Goal: Transaction & Acquisition: Purchase product/service

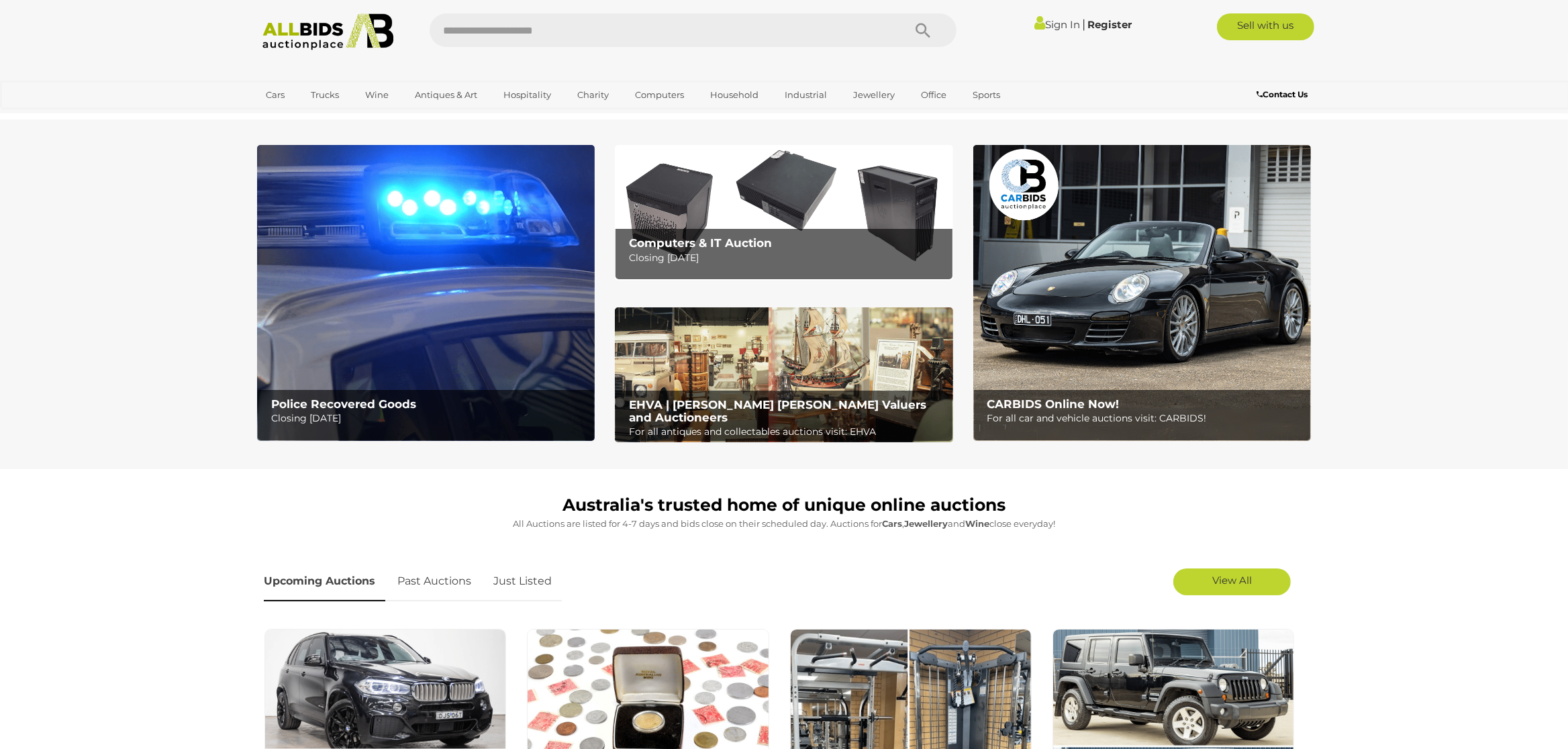
click at [1051, 18] on link "Sign In" at bounding box center [1057, 24] width 45 height 13
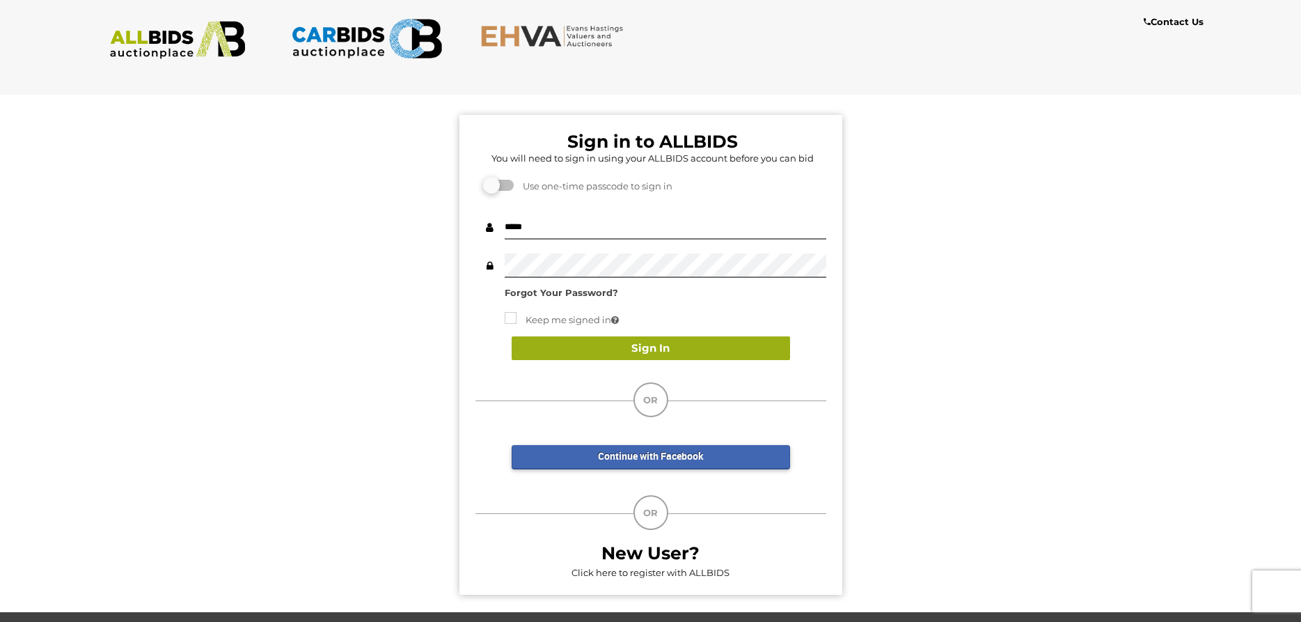
click at [645, 337] on button "Sign In" at bounding box center [651, 348] width 278 height 24
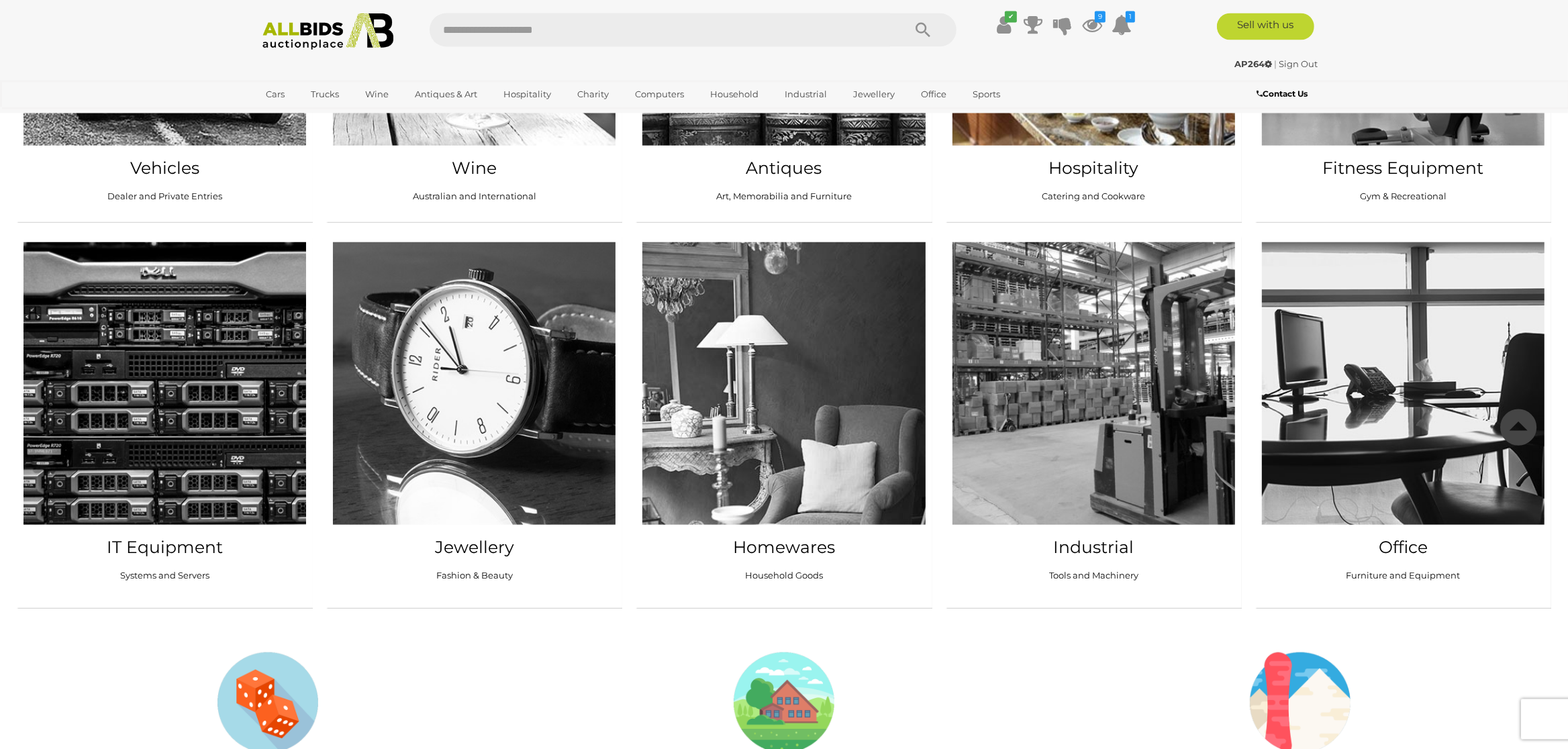
scroll to position [1550, 0]
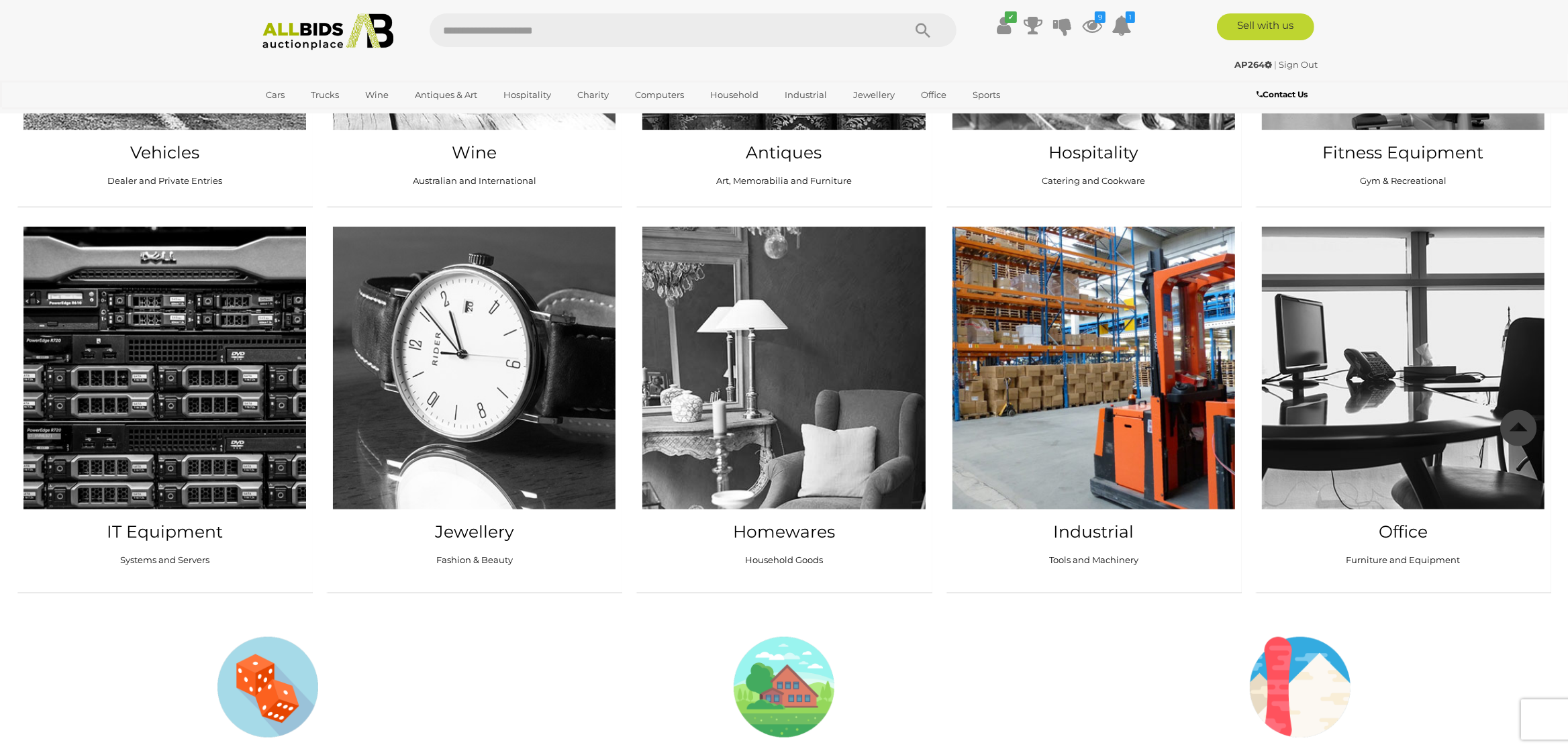
click at [1068, 370] on img at bounding box center [1094, 367] width 283 height 282
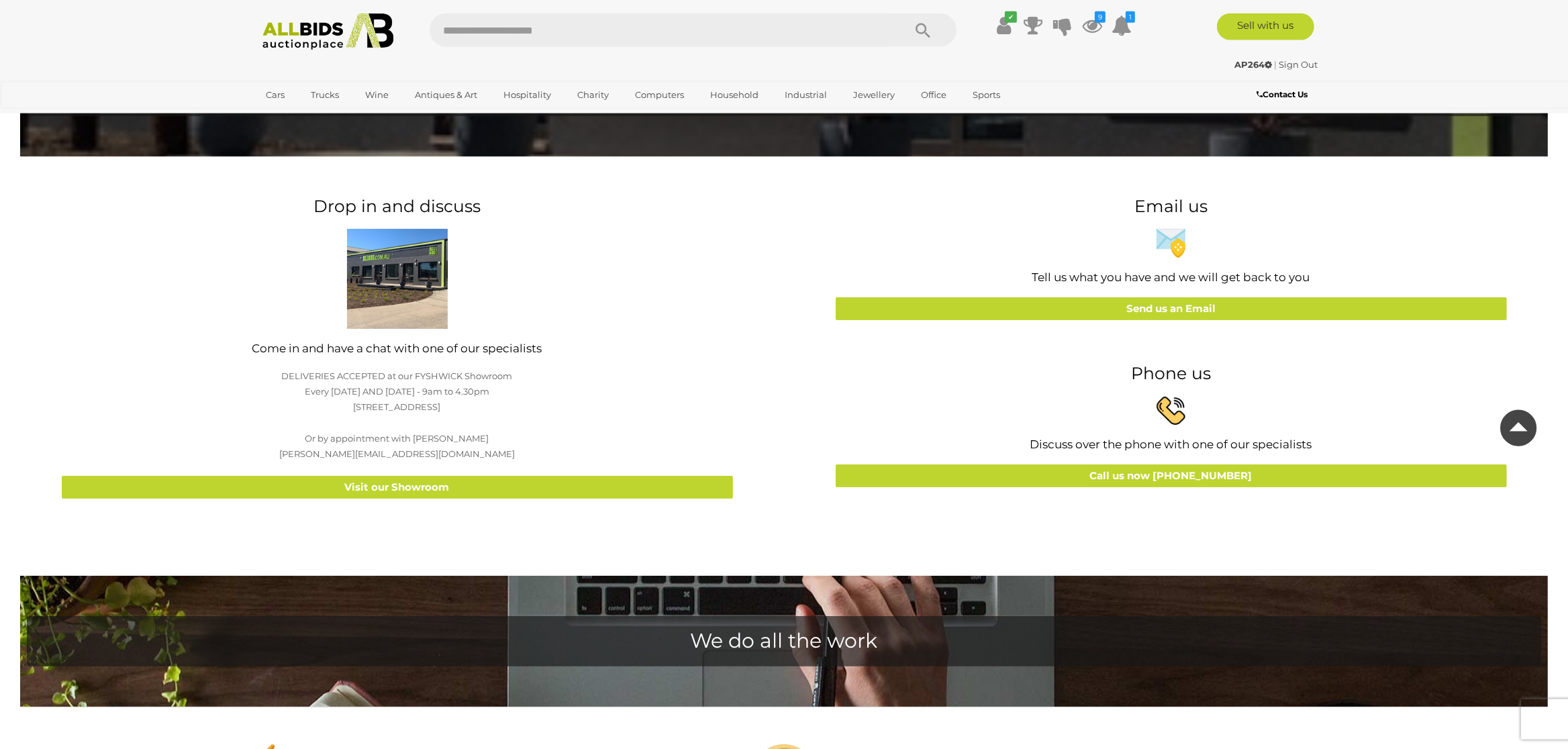
scroll to position [70, 0]
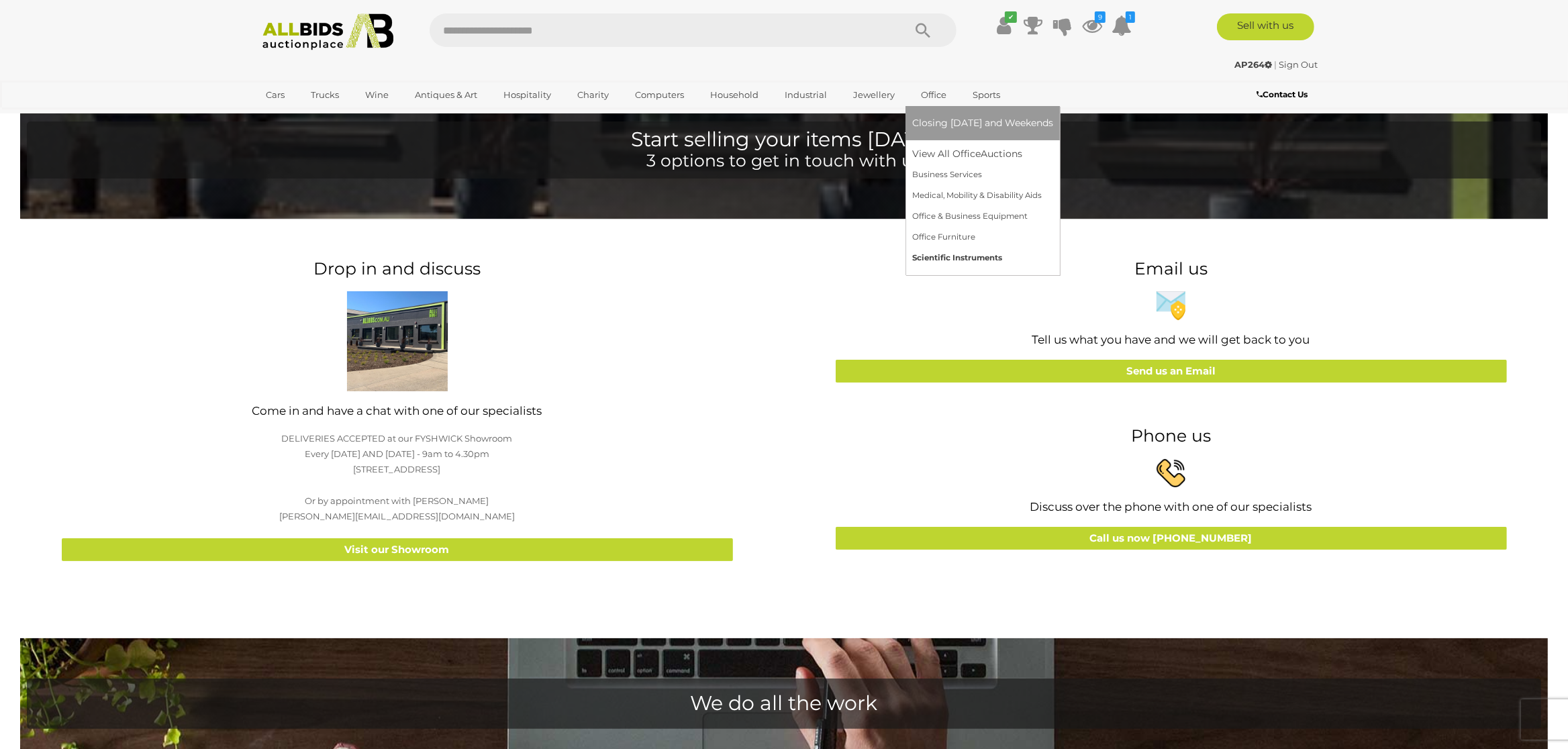
click at [933, 257] on link "Scientific Instruments" at bounding box center [983, 258] width 141 height 21
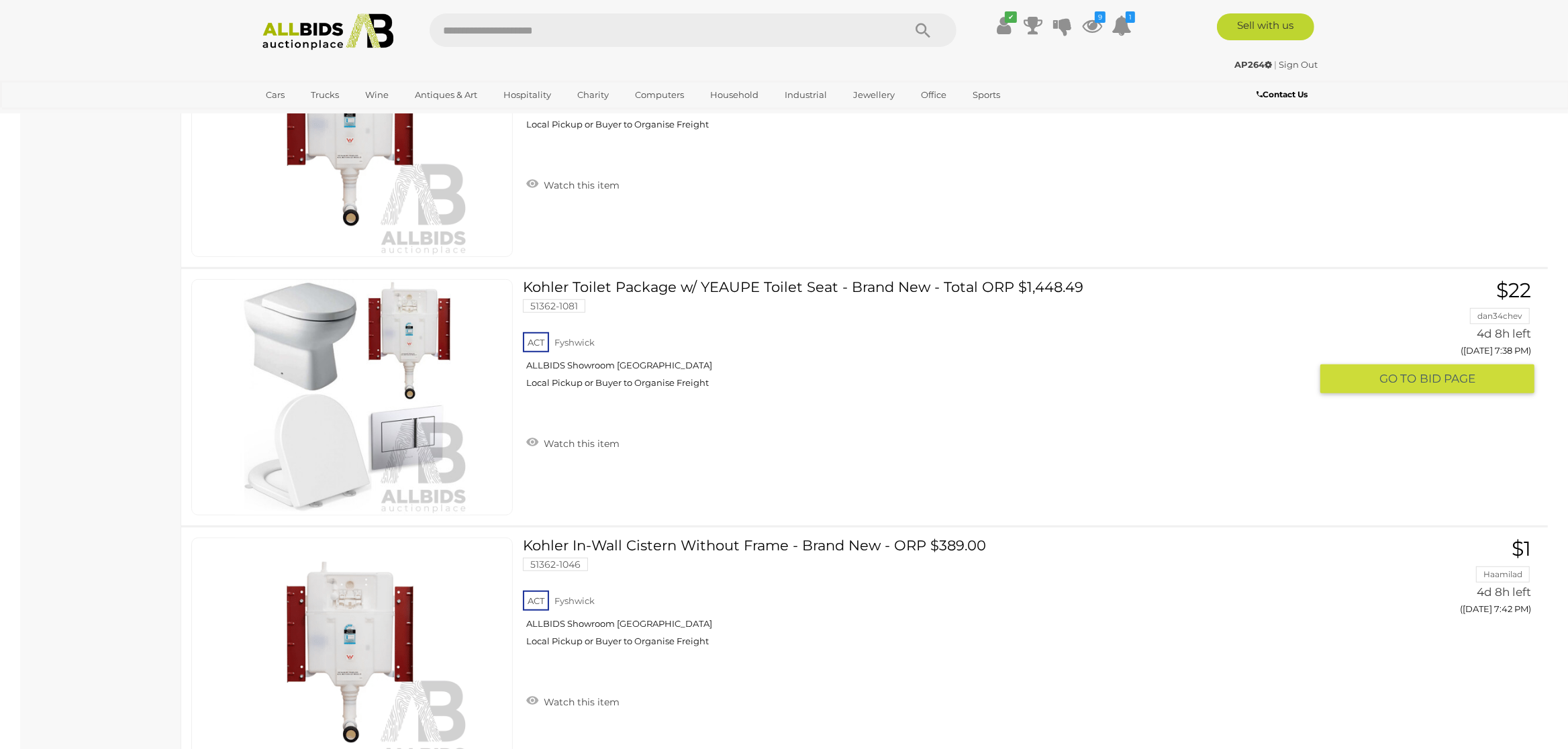
scroll to position [705, 0]
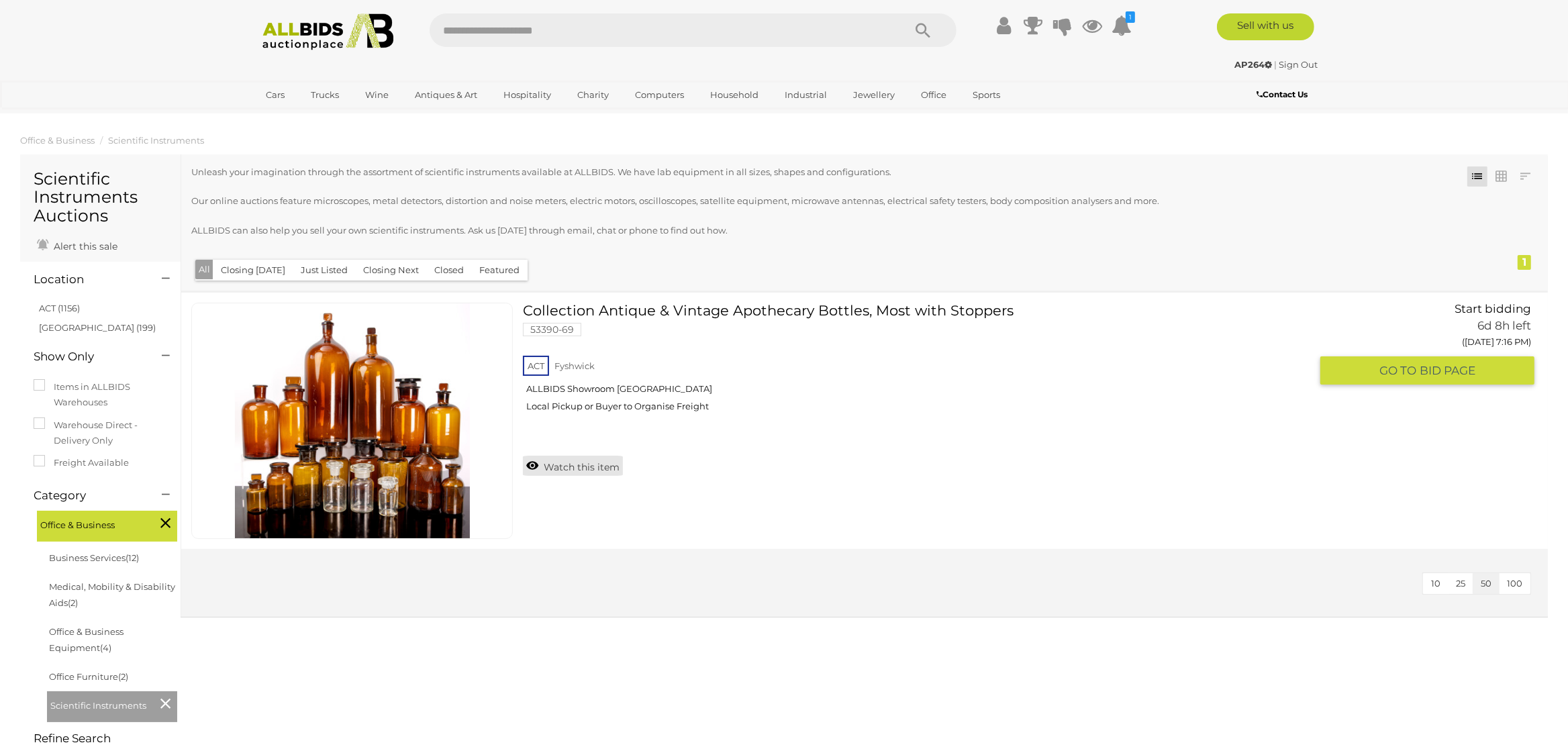
click at [529, 463] on link "Watch this item" at bounding box center [573, 466] width 100 height 20
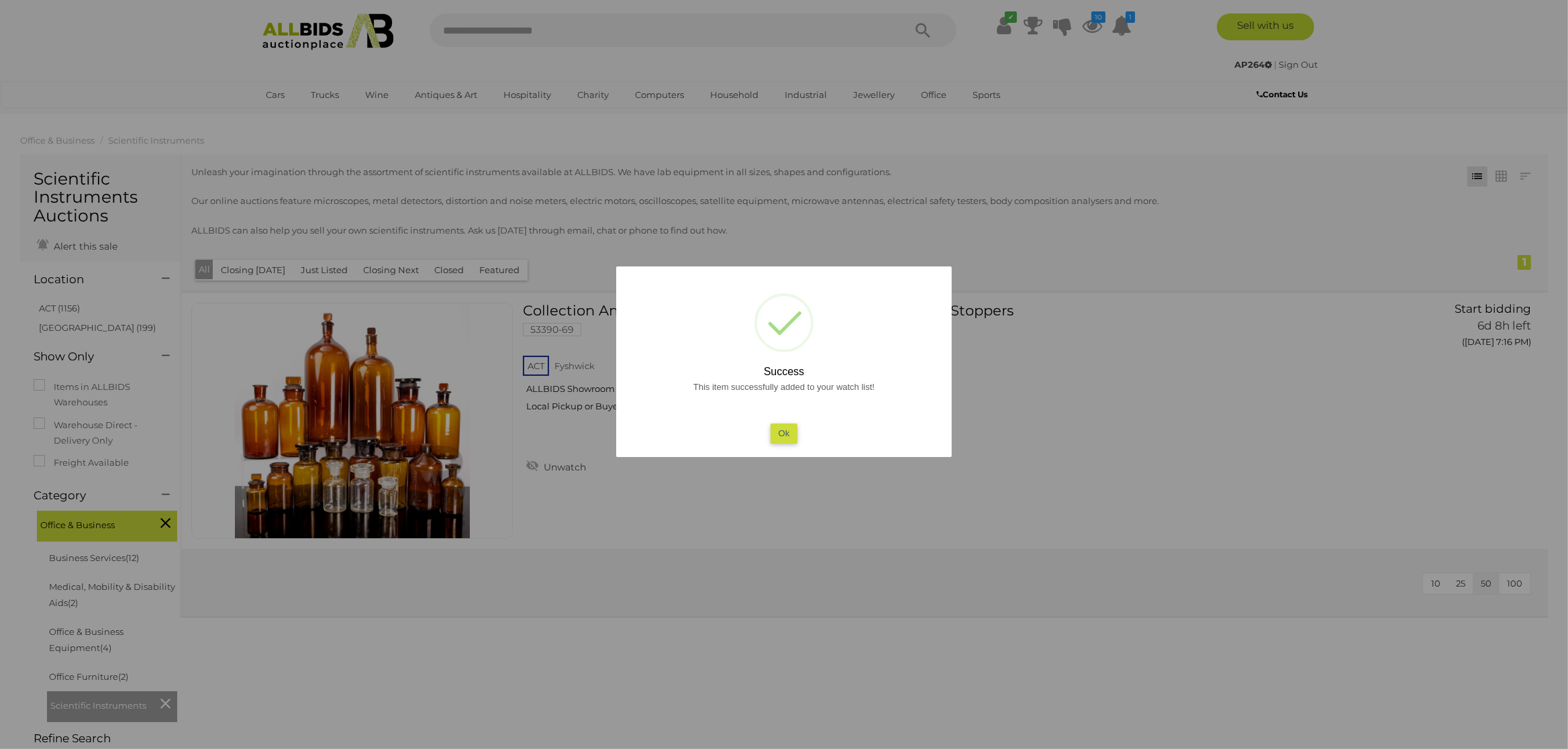
click at [779, 435] on button "Ok" at bounding box center [784, 433] width 28 height 19
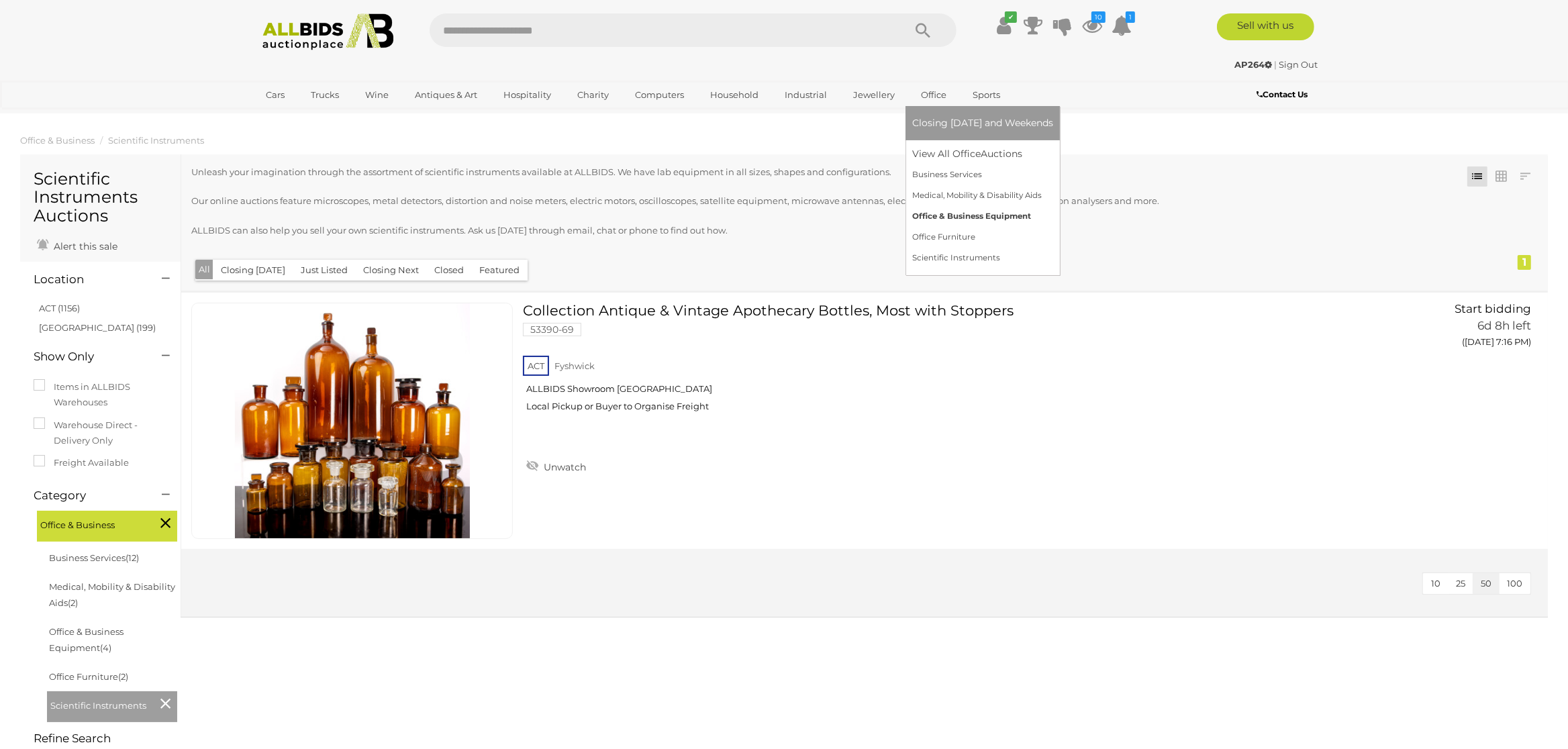
click at [944, 222] on link "Office & Business Equipment" at bounding box center [983, 217] width 141 height 21
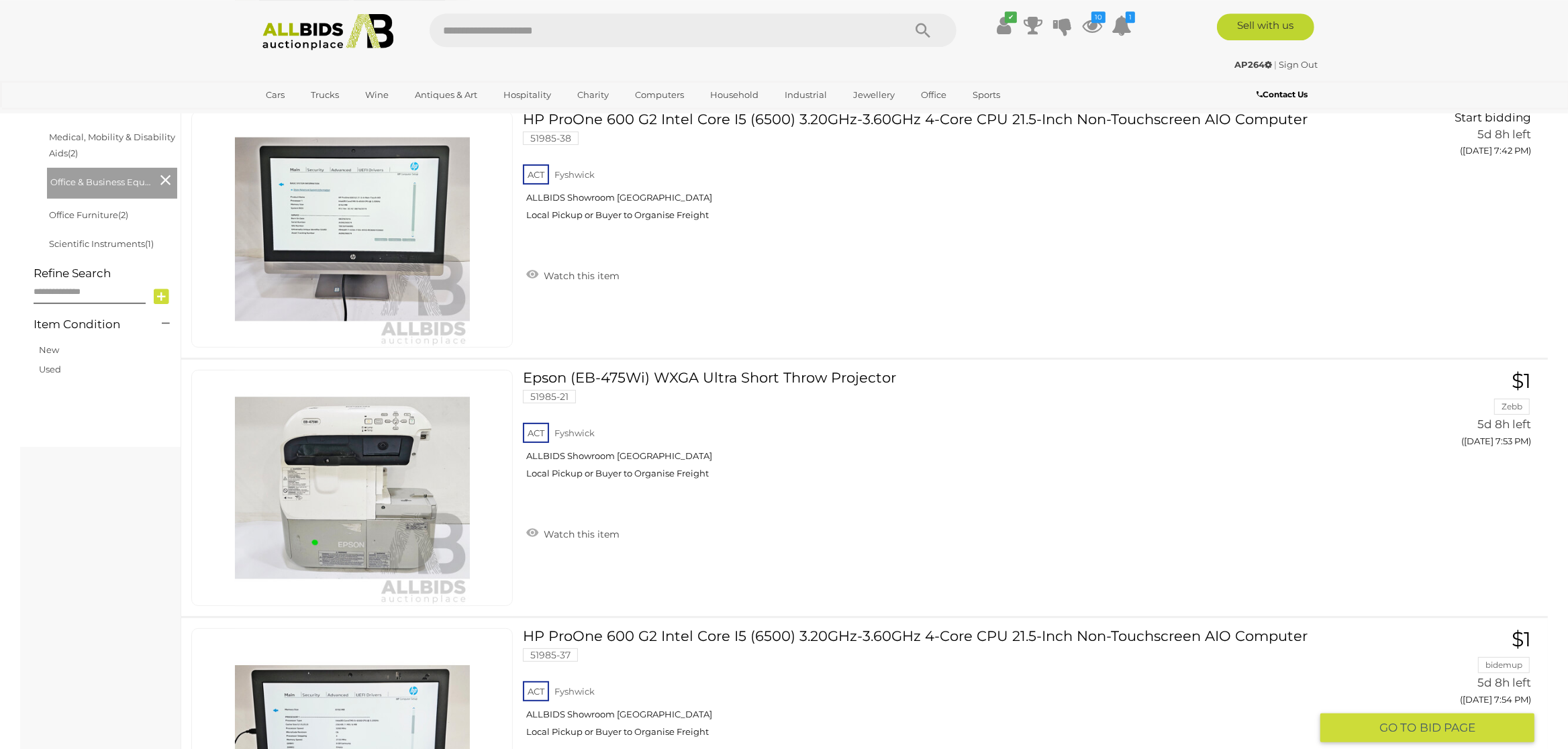
scroll to position [423, 0]
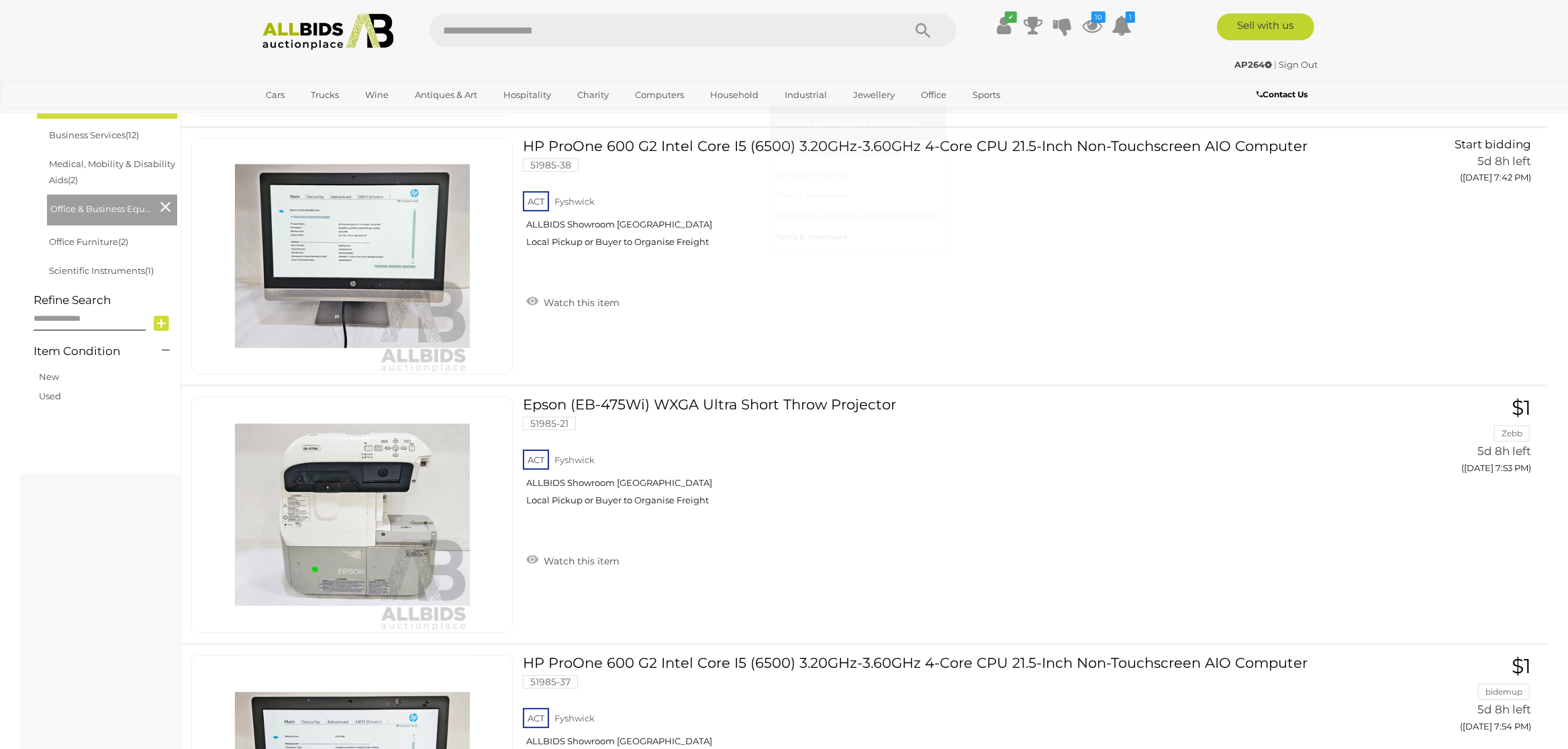
click at [800, 240] on link "Tools & Hardware" at bounding box center [857, 237] width 163 height 21
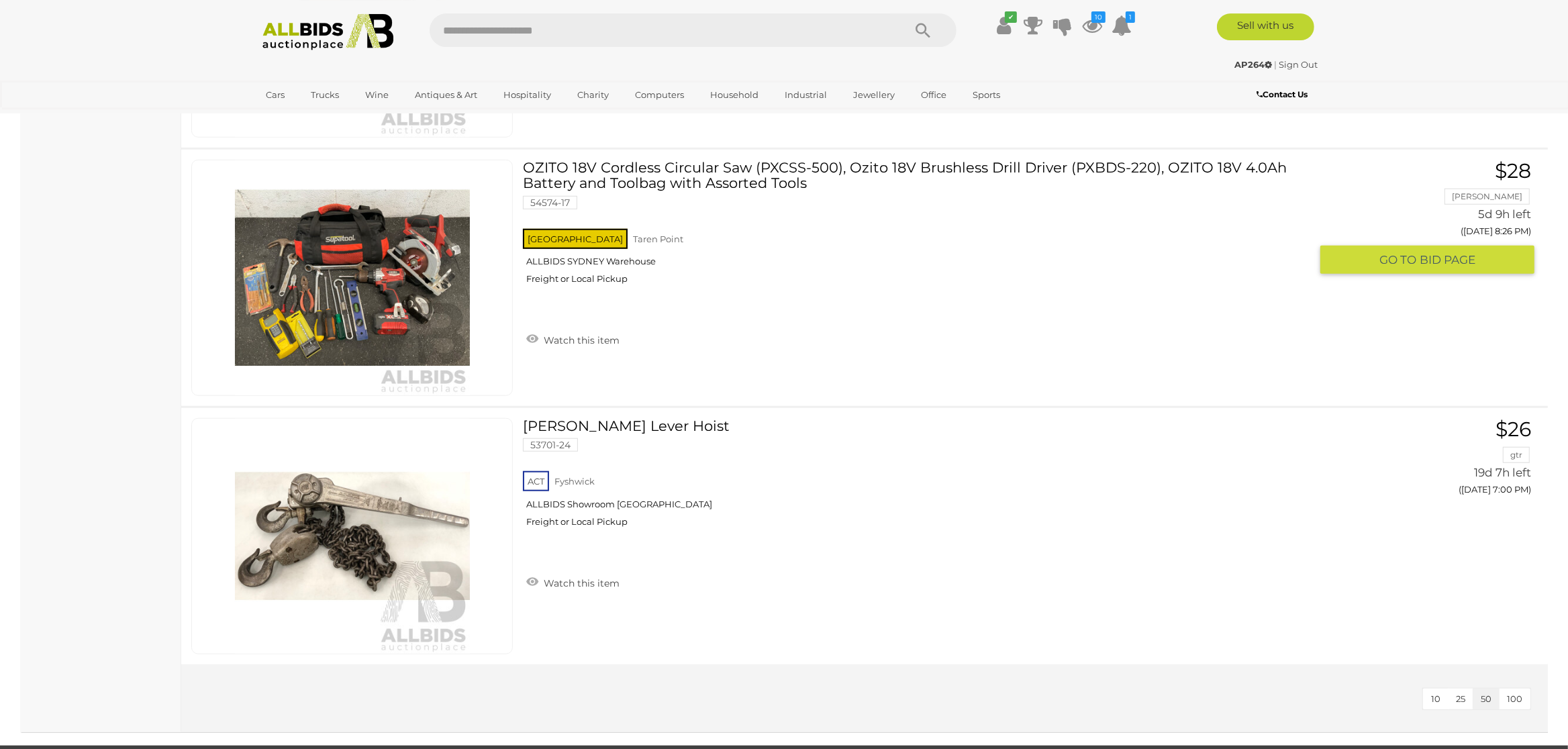
scroll to position [7821, 0]
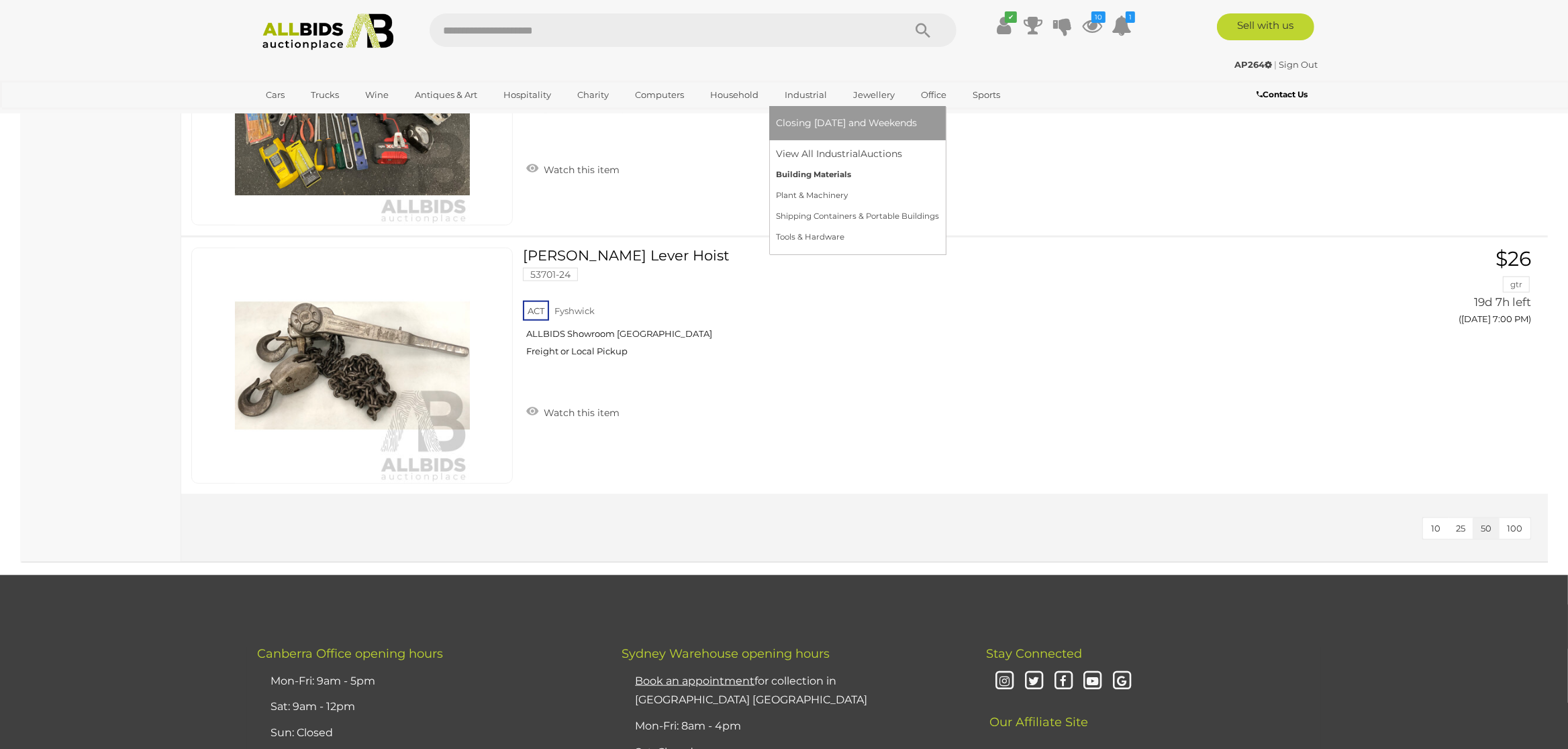
click at [797, 174] on link "Building Materials" at bounding box center [857, 175] width 163 height 21
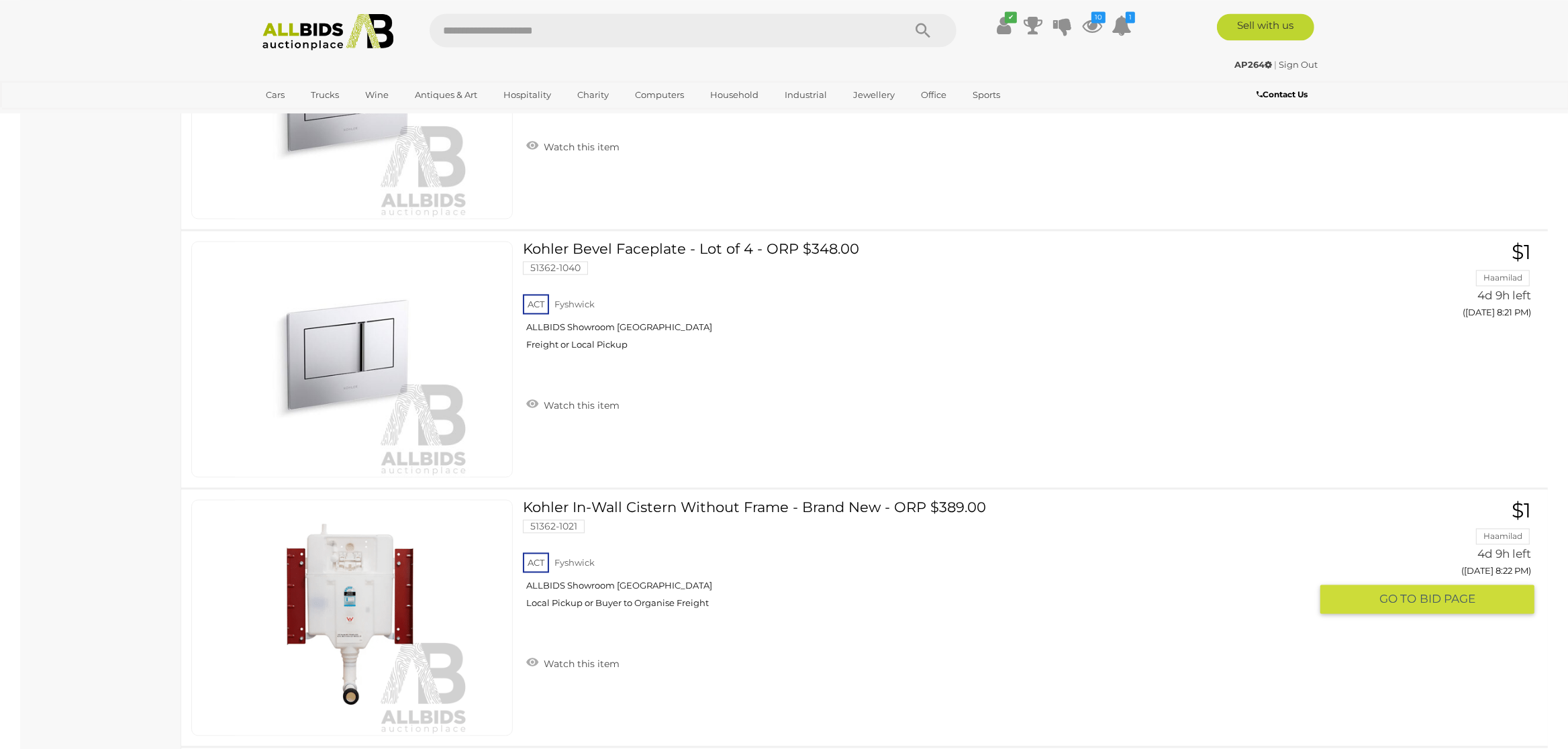
scroll to position [3030, 0]
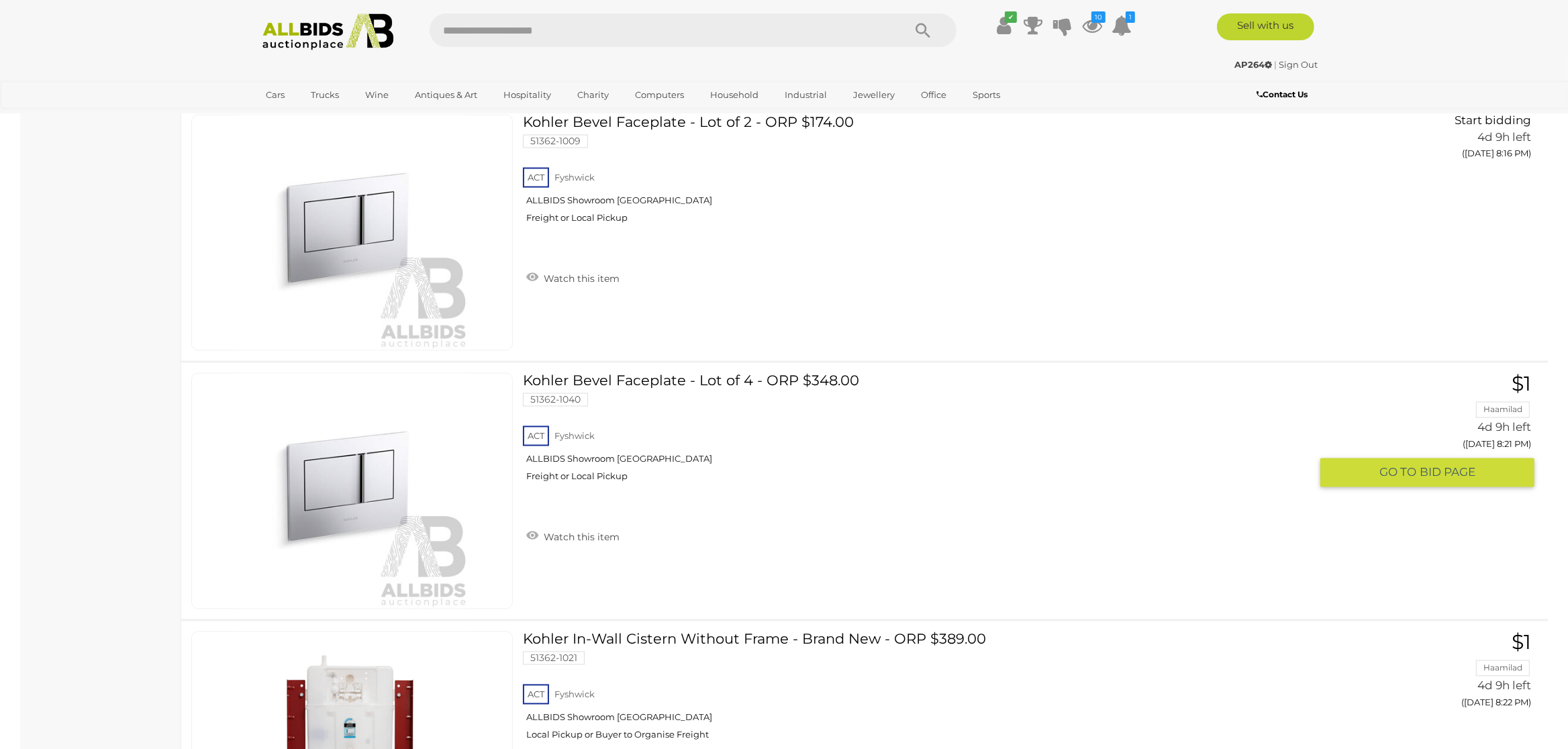
drag, startPoint x: 532, startPoint y: 533, endPoint x: 530, endPoint y: 523, distance: 10.2
click at [532, 533] on link "Watch this item" at bounding box center [573, 536] width 100 height 20
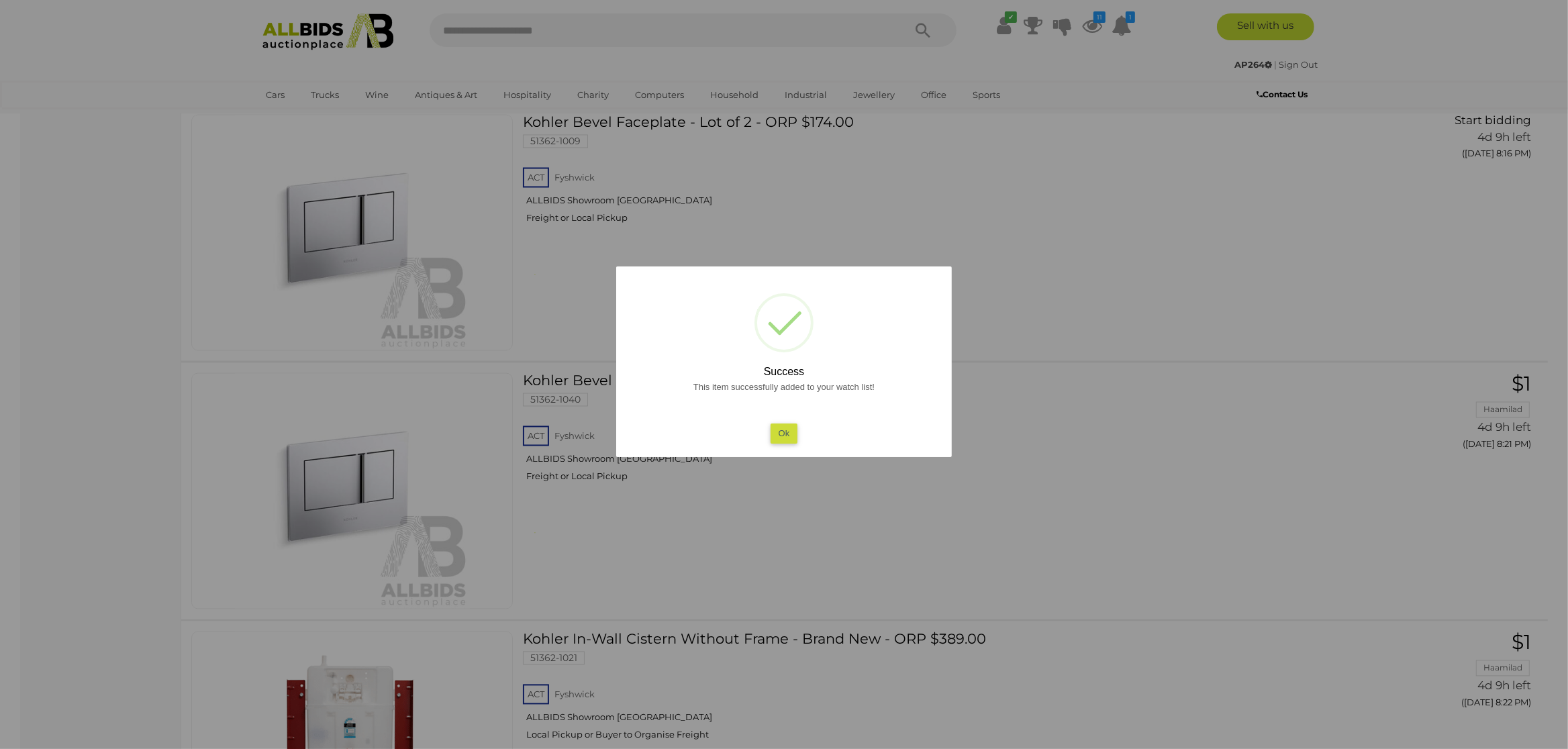
drag, startPoint x: 776, startPoint y: 430, endPoint x: 776, endPoint y: 418, distance: 12.0
click at [776, 420] on div "This item successfully added to your watch list! Ok" at bounding box center [784, 411] width 309 height 65
click at [778, 430] on button "Ok" at bounding box center [784, 433] width 28 height 19
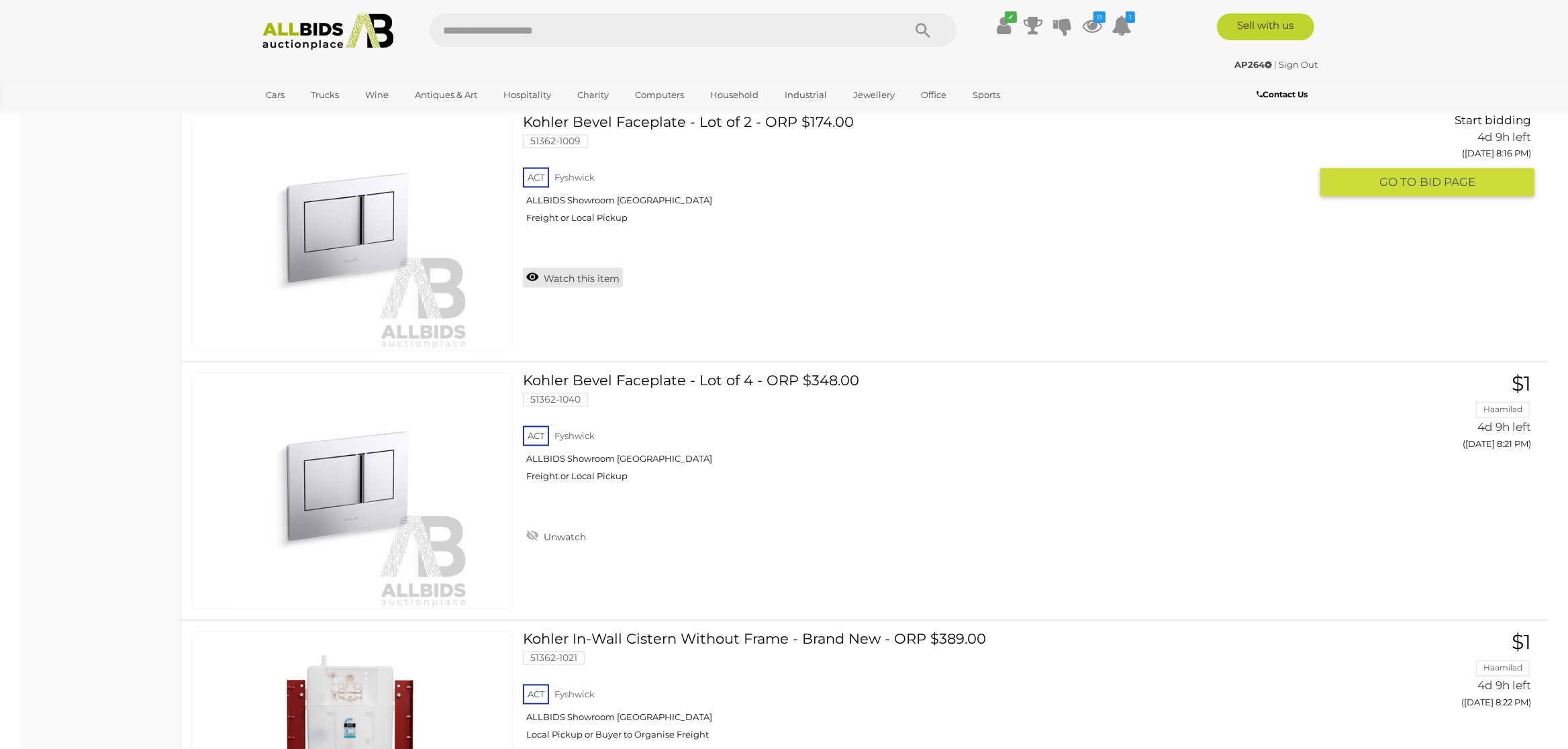
click at [529, 276] on link "Watch this item" at bounding box center [573, 278] width 100 height 20
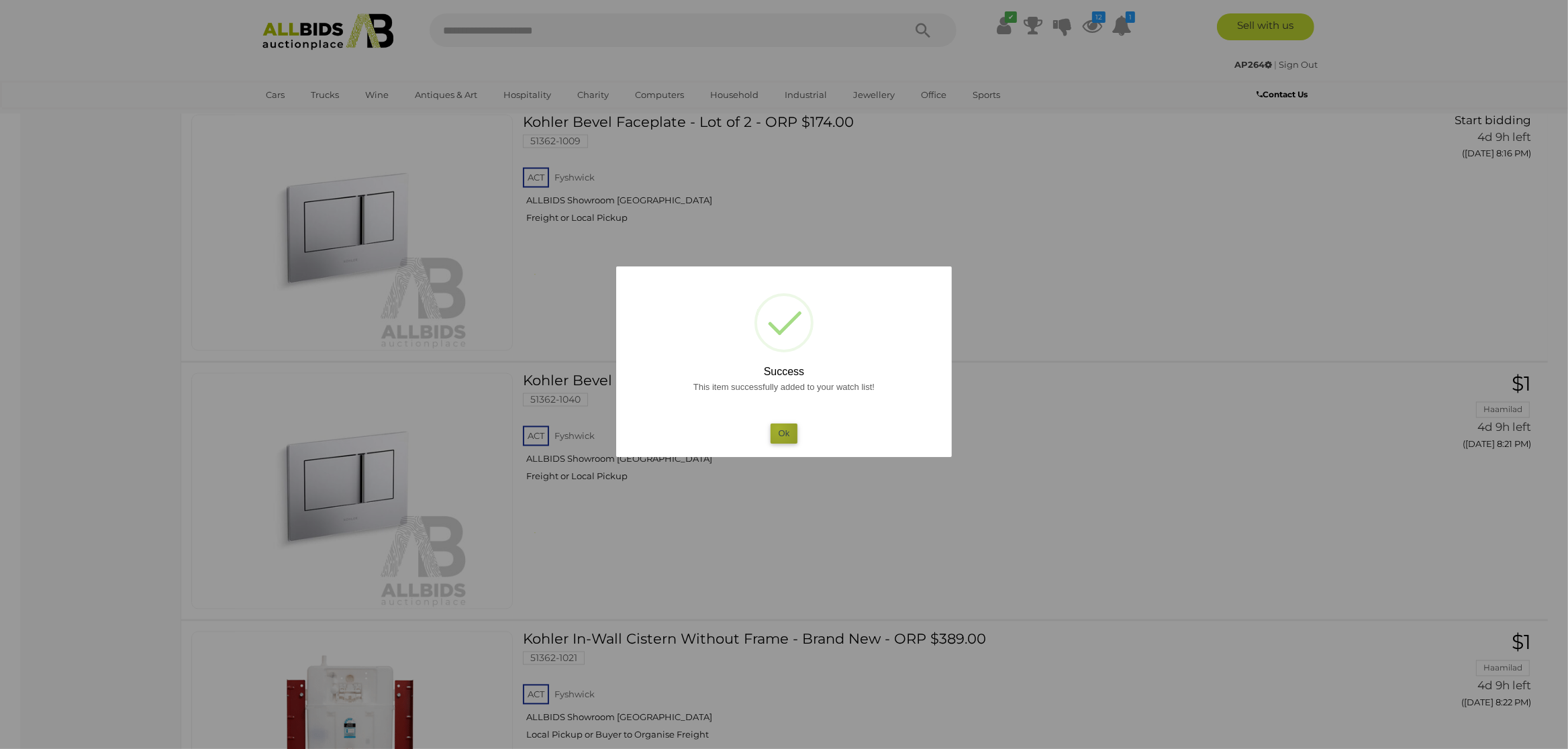
click at [778, 428] on button "Ok" at bounding box center [784, 433] width 28 height 19
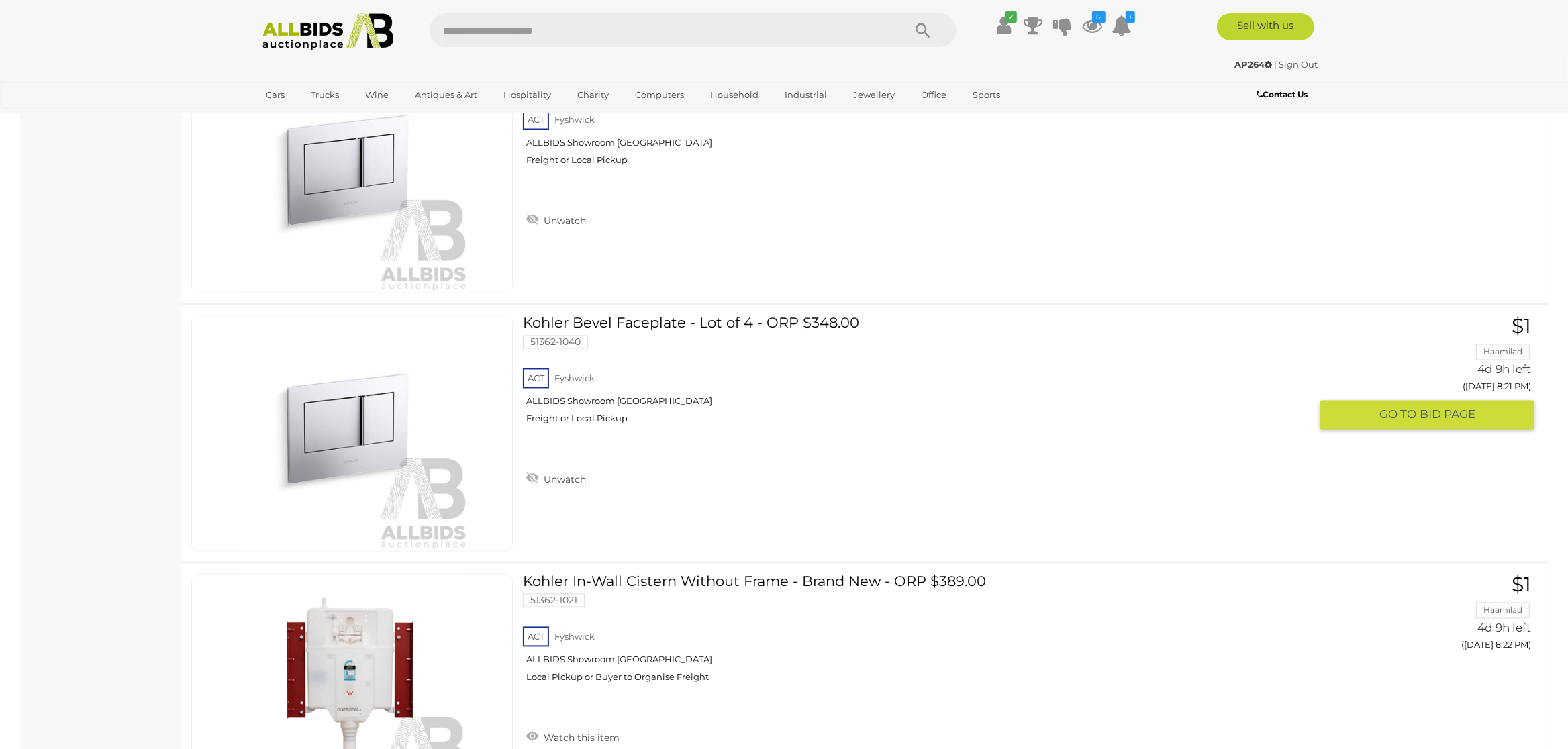
scroll to position [3241, 0]
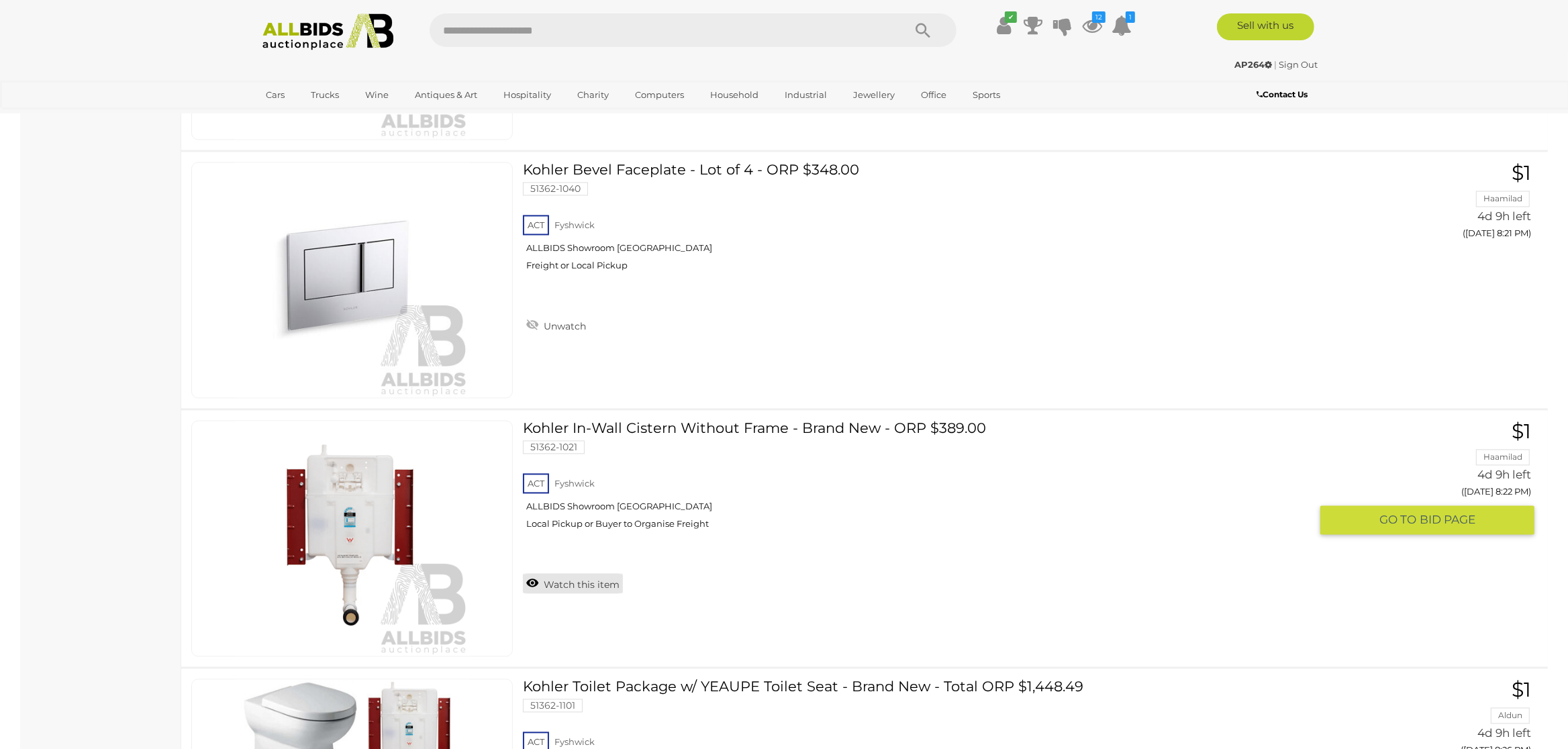
click at [533, 579] on link "Watch this item" at bounding box center [573, 582] width 100 height 20
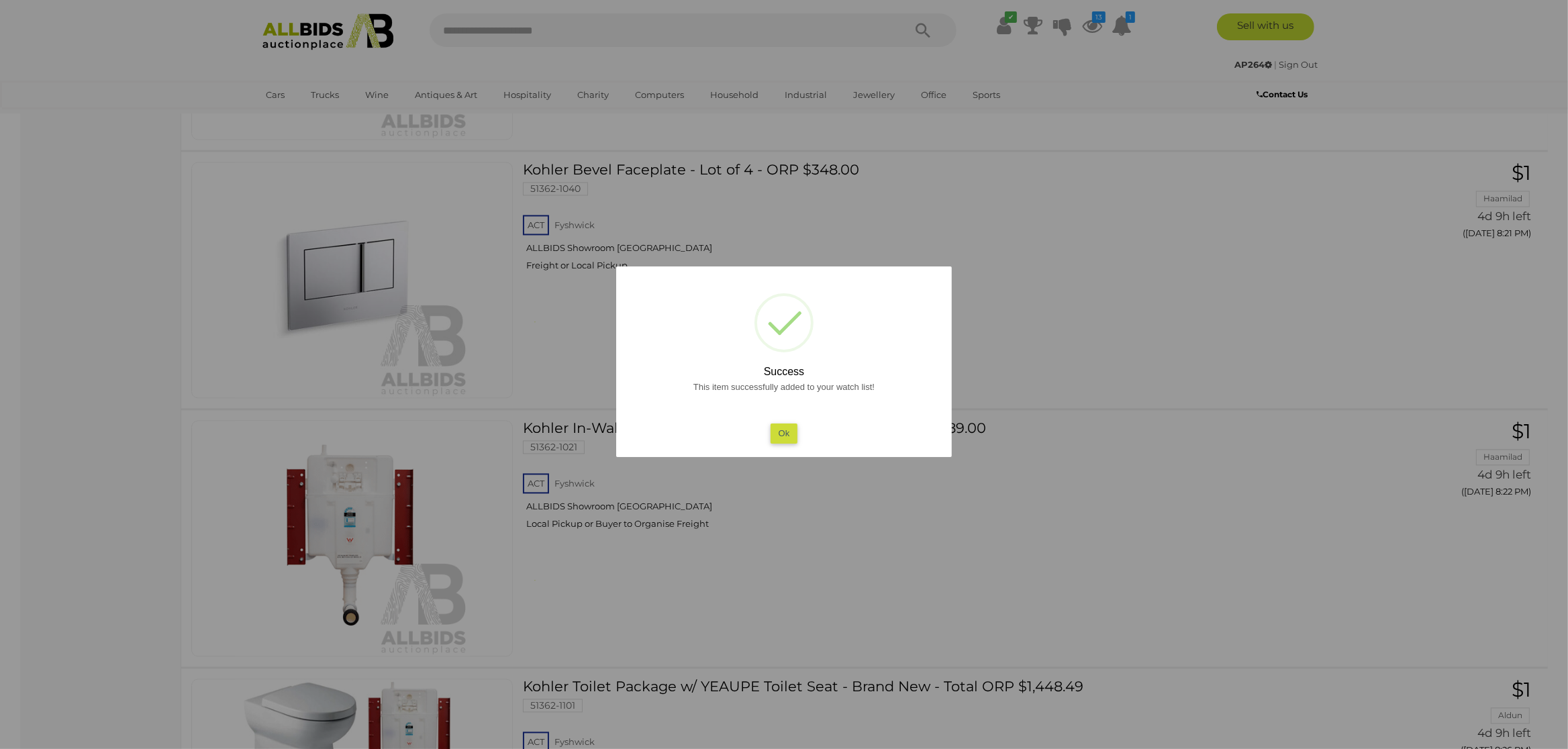
click at [782, 427] on button "Ok" at bounding box center [784, 433] width 28 height 19
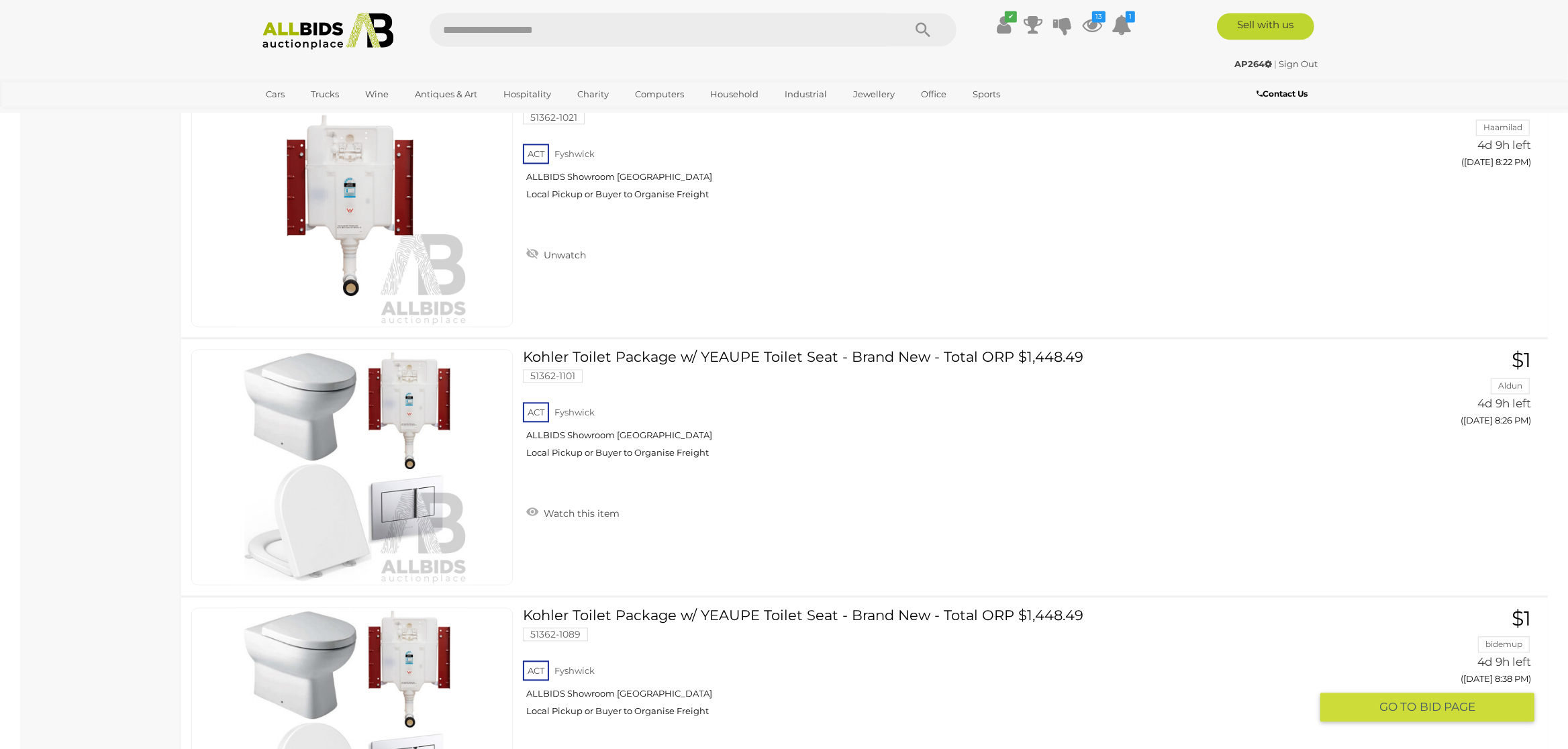
scroll to position [3664, 0]
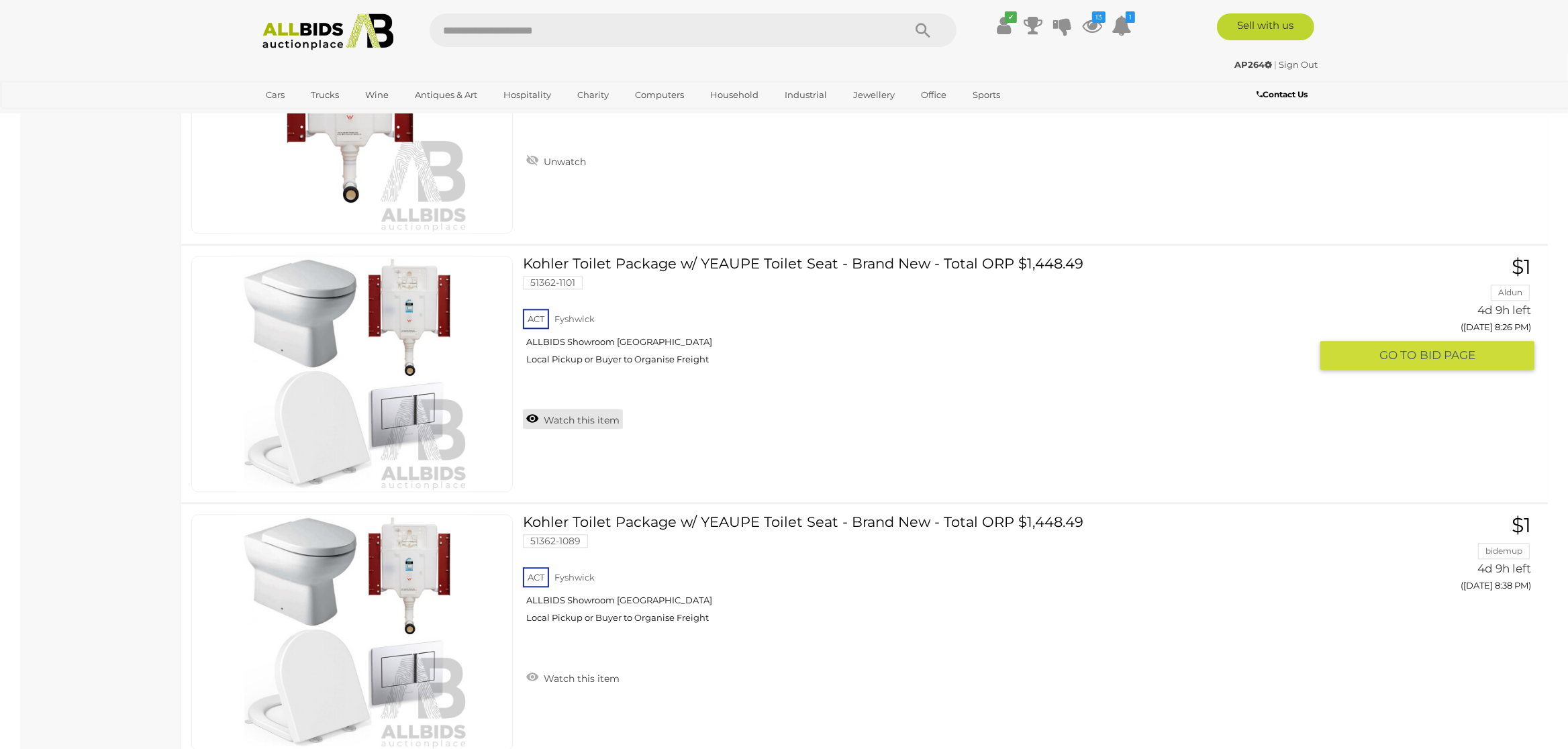
click at [532, 418] on link "Watch this item" at bounding box center [573, 418] width 100 height 20
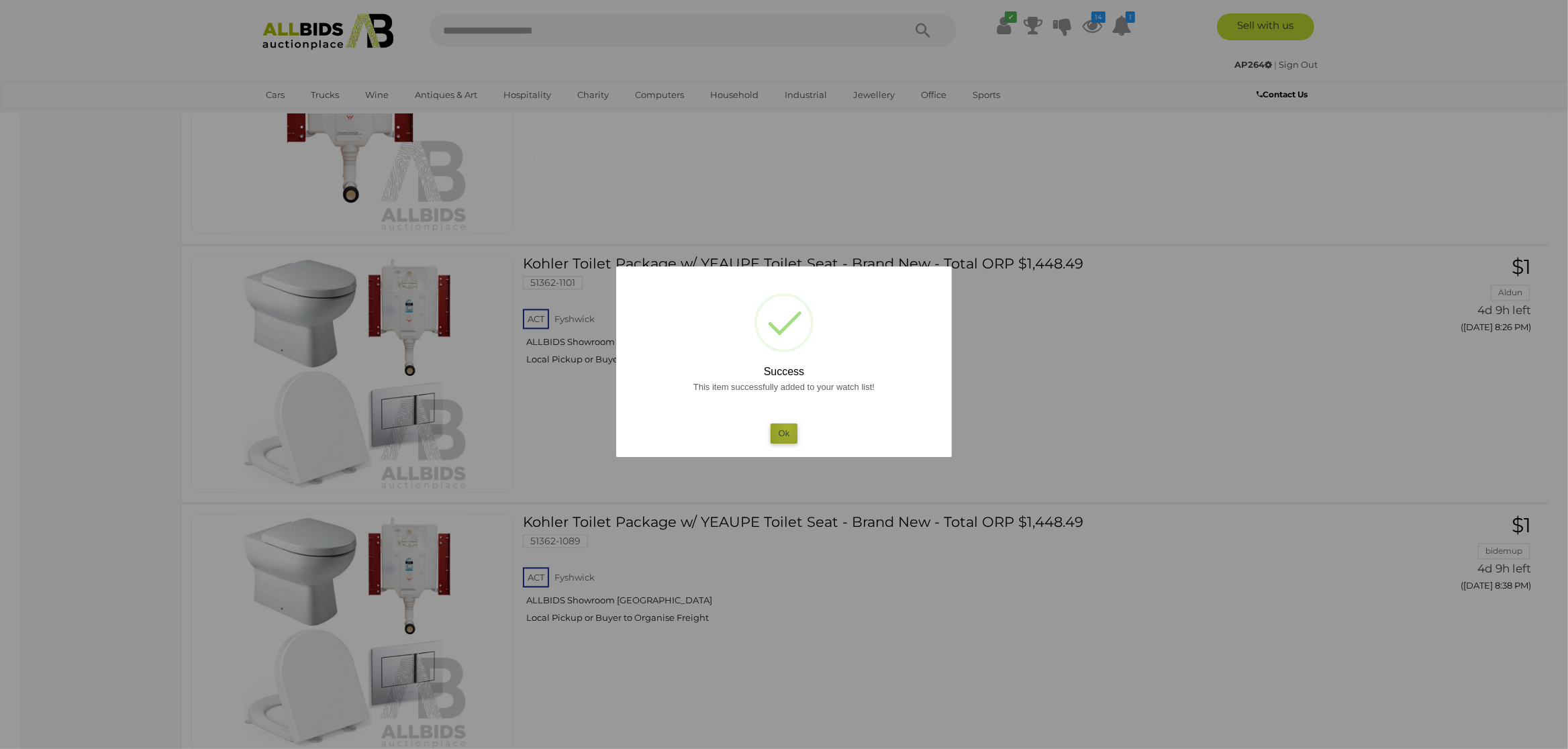
click at [788, 428] on button "Ok" at bounding box center [784, 433] width 28 height 19
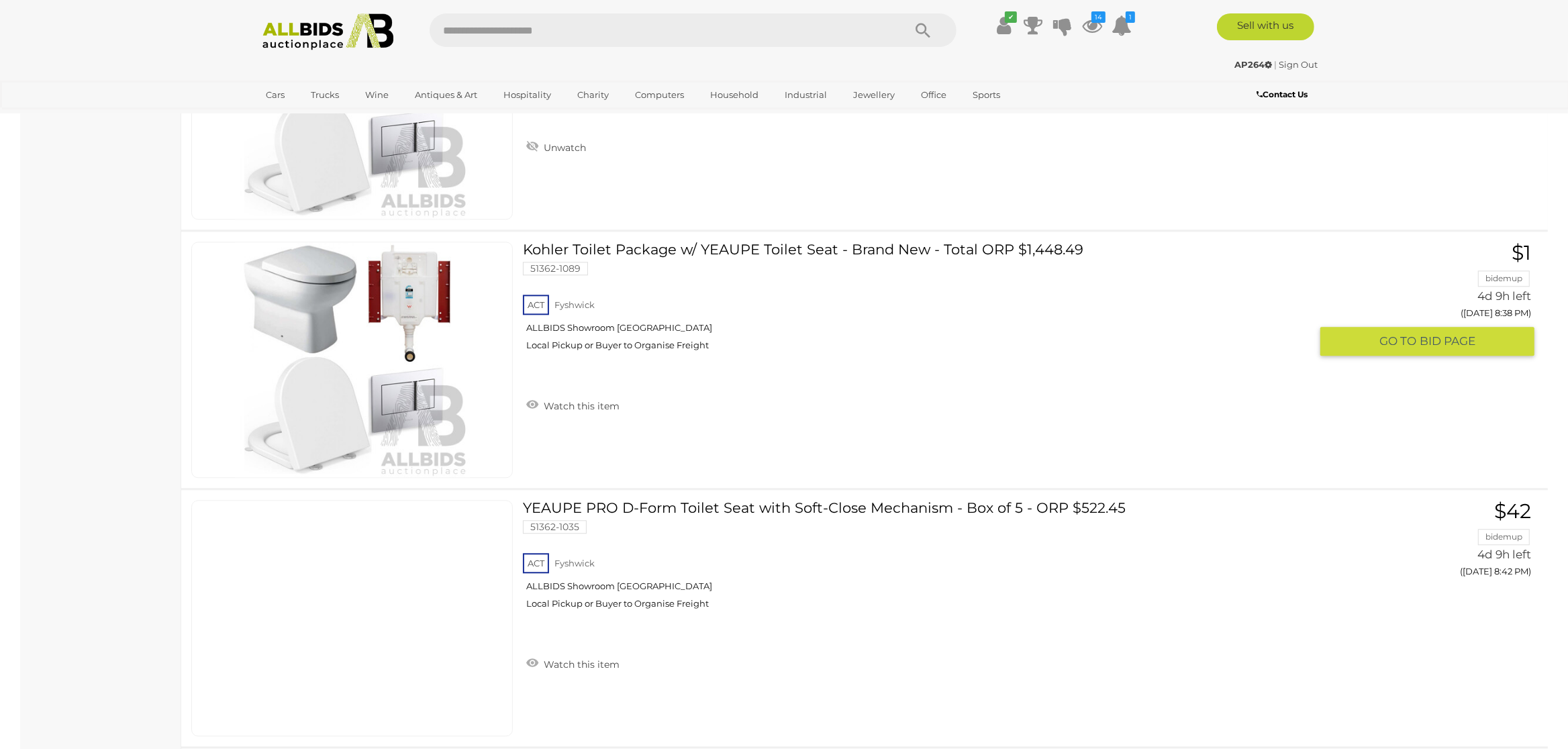
scroll to position [3946, 0]
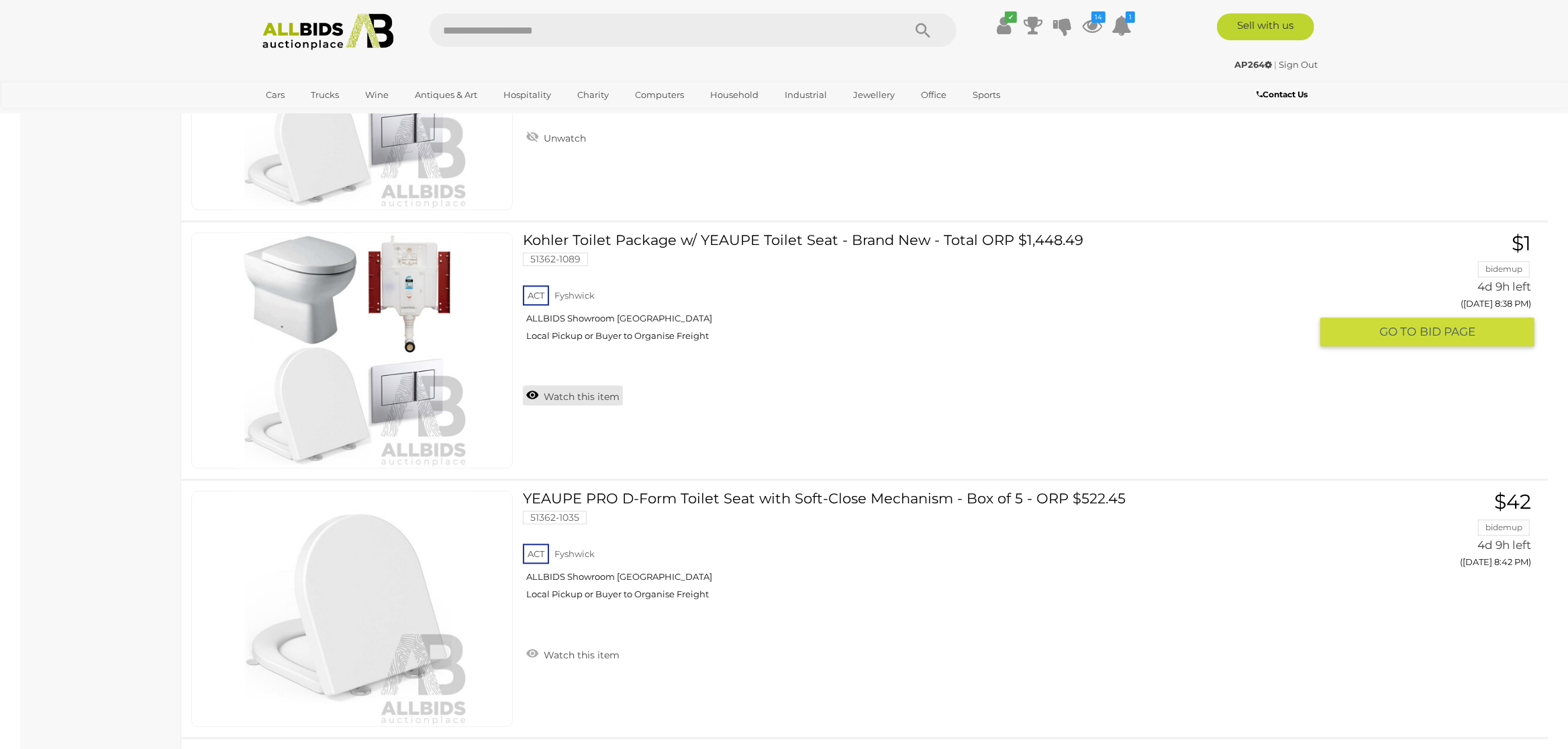
click at [526, 389] on link "Watch this item" at bounding box center [573, 395] width 100 height 20
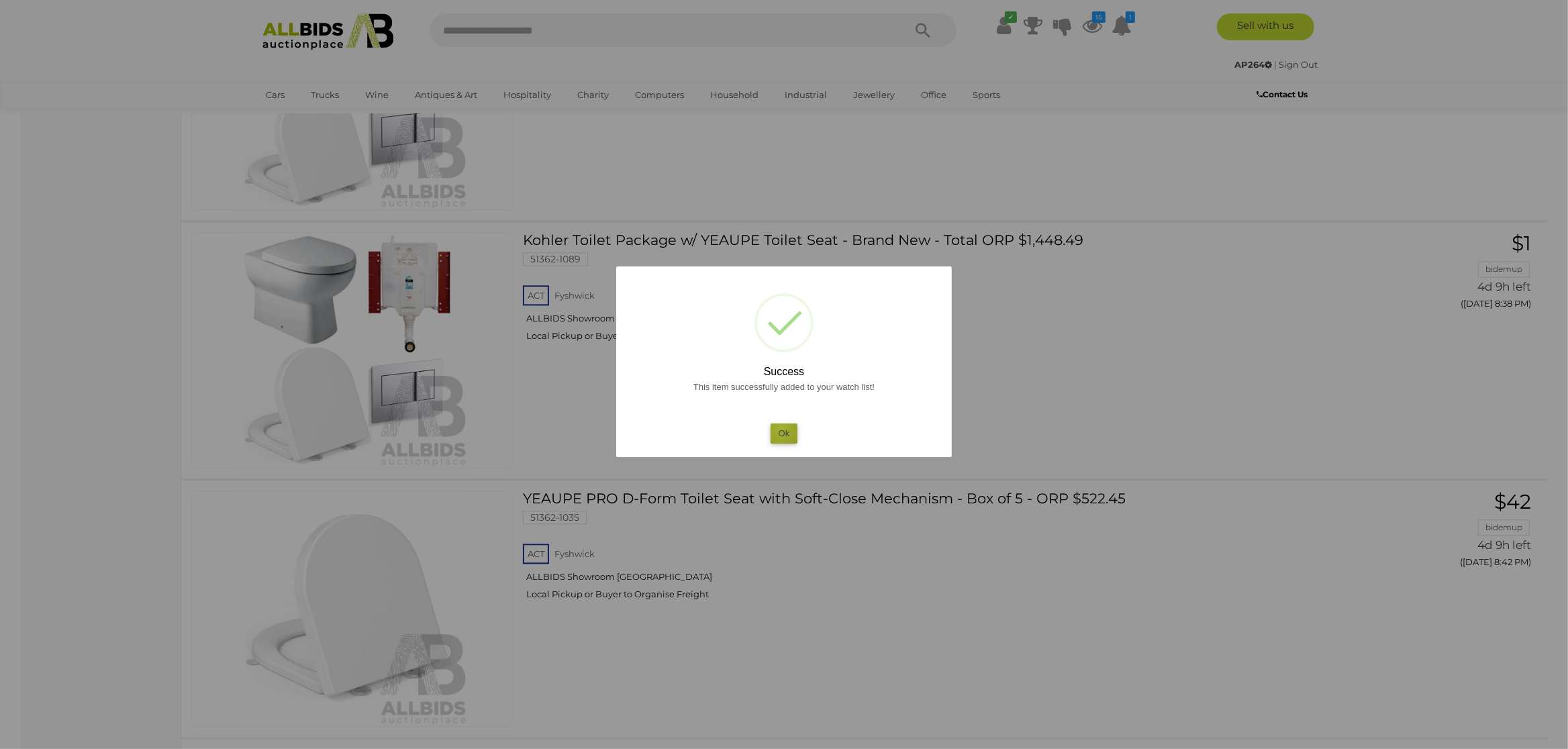
click at [781, 429] on button "Ok" at bounding box center [784, 433] width 28 height 19
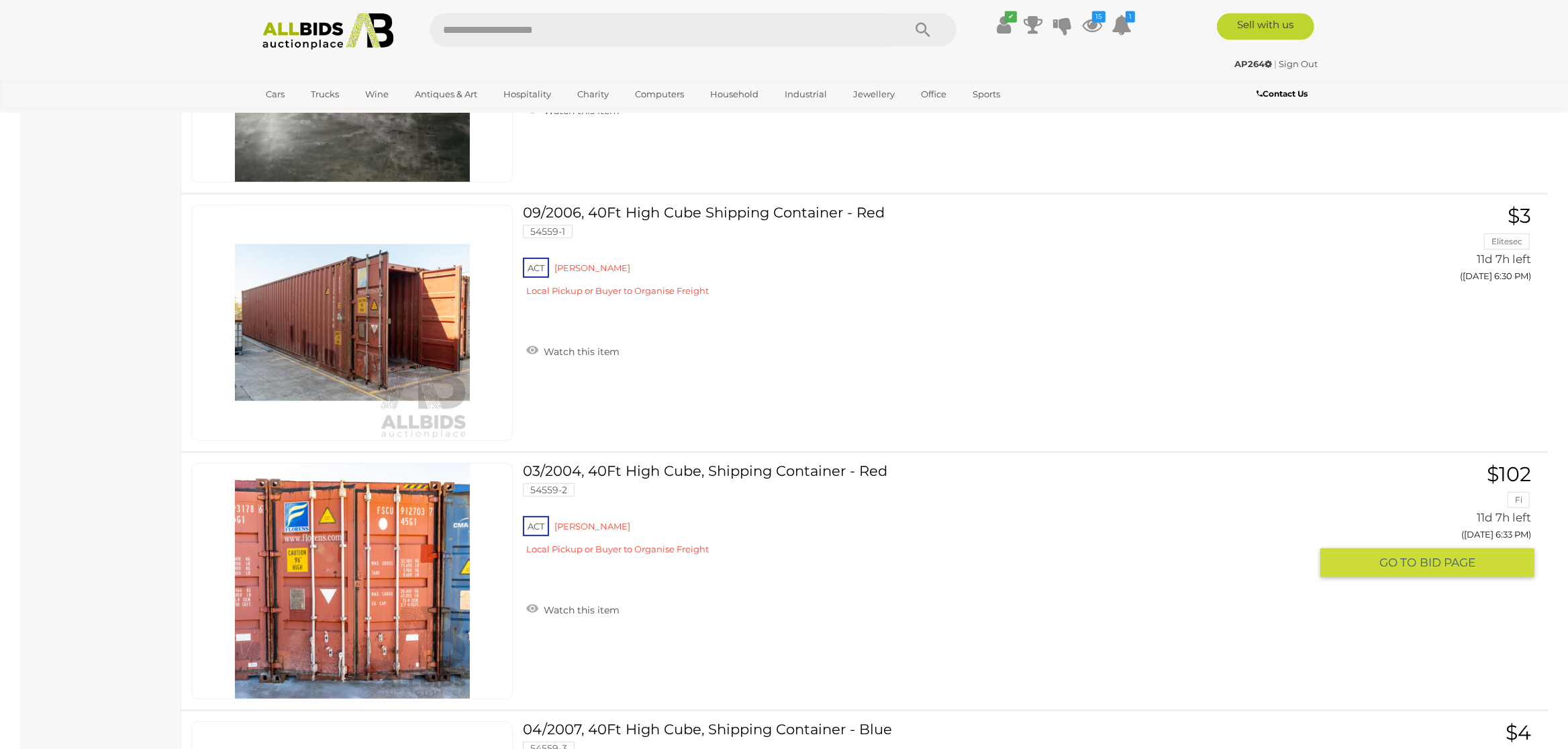
scroll to position [7046, 0]
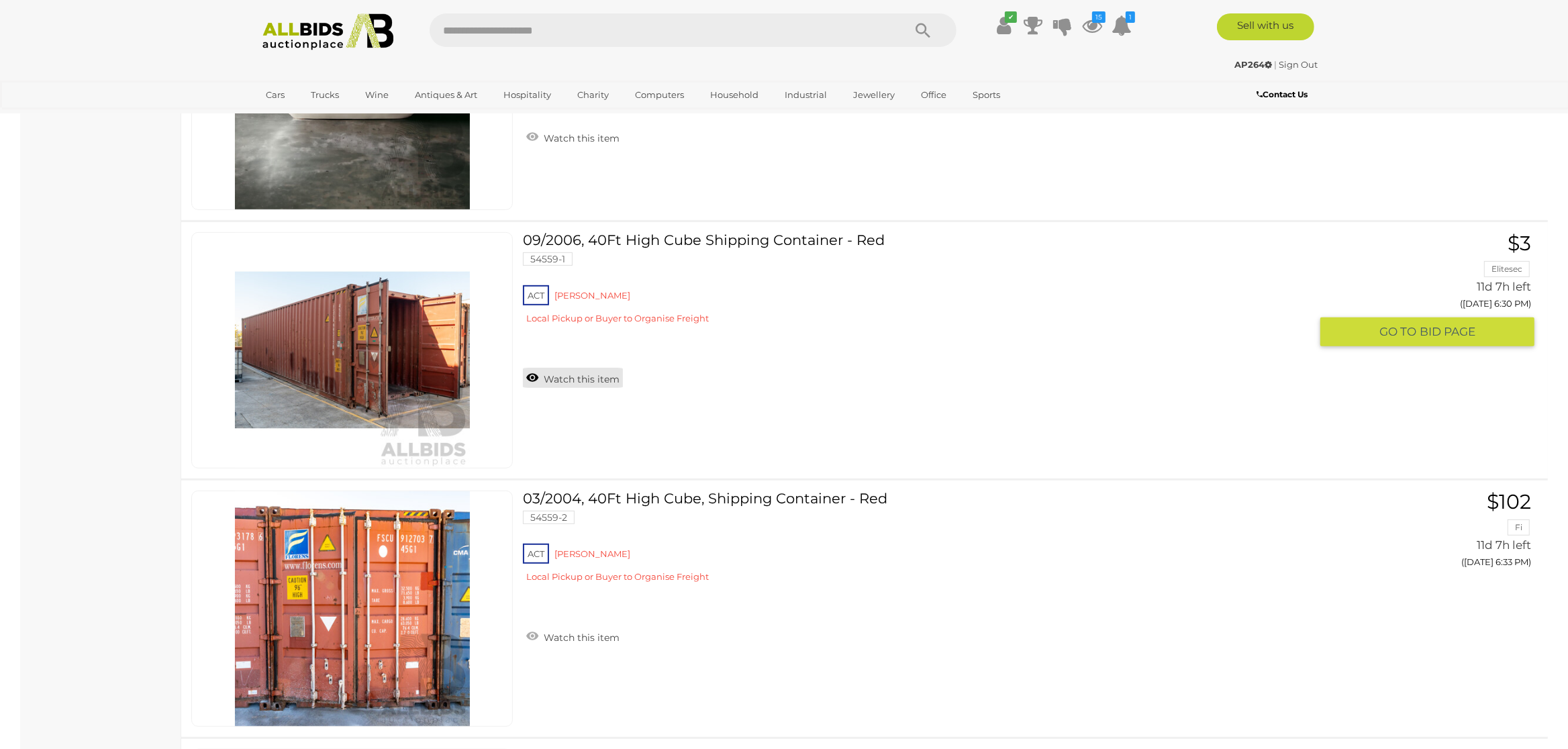
click at [531, 379] on link "Watch this item" at bounding box center [573, 377] width 100 height 20
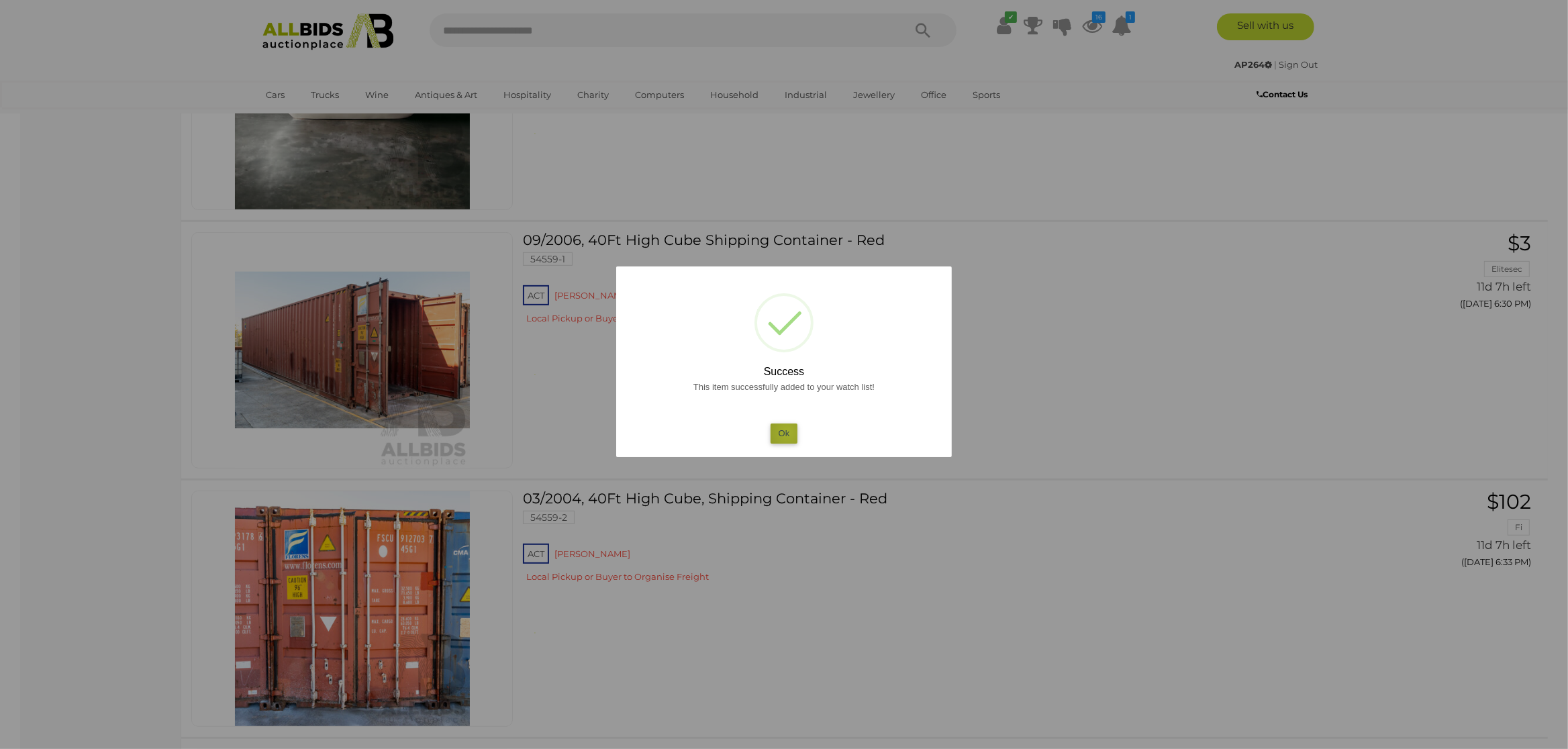
click at [788, 432] on button "Ok" at bounding box center [784, 433] width 28 height 19
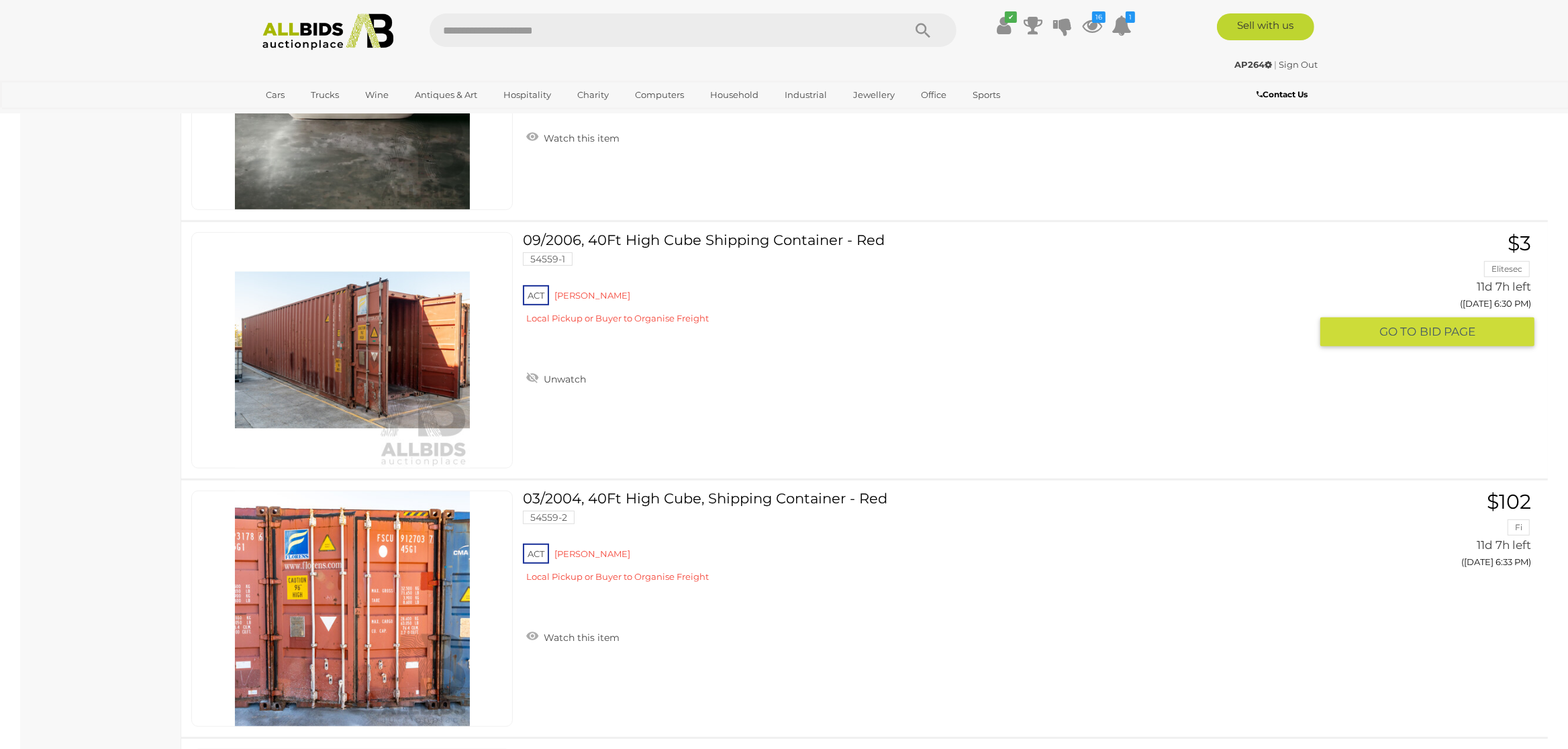
scroll to position [7257, 0]
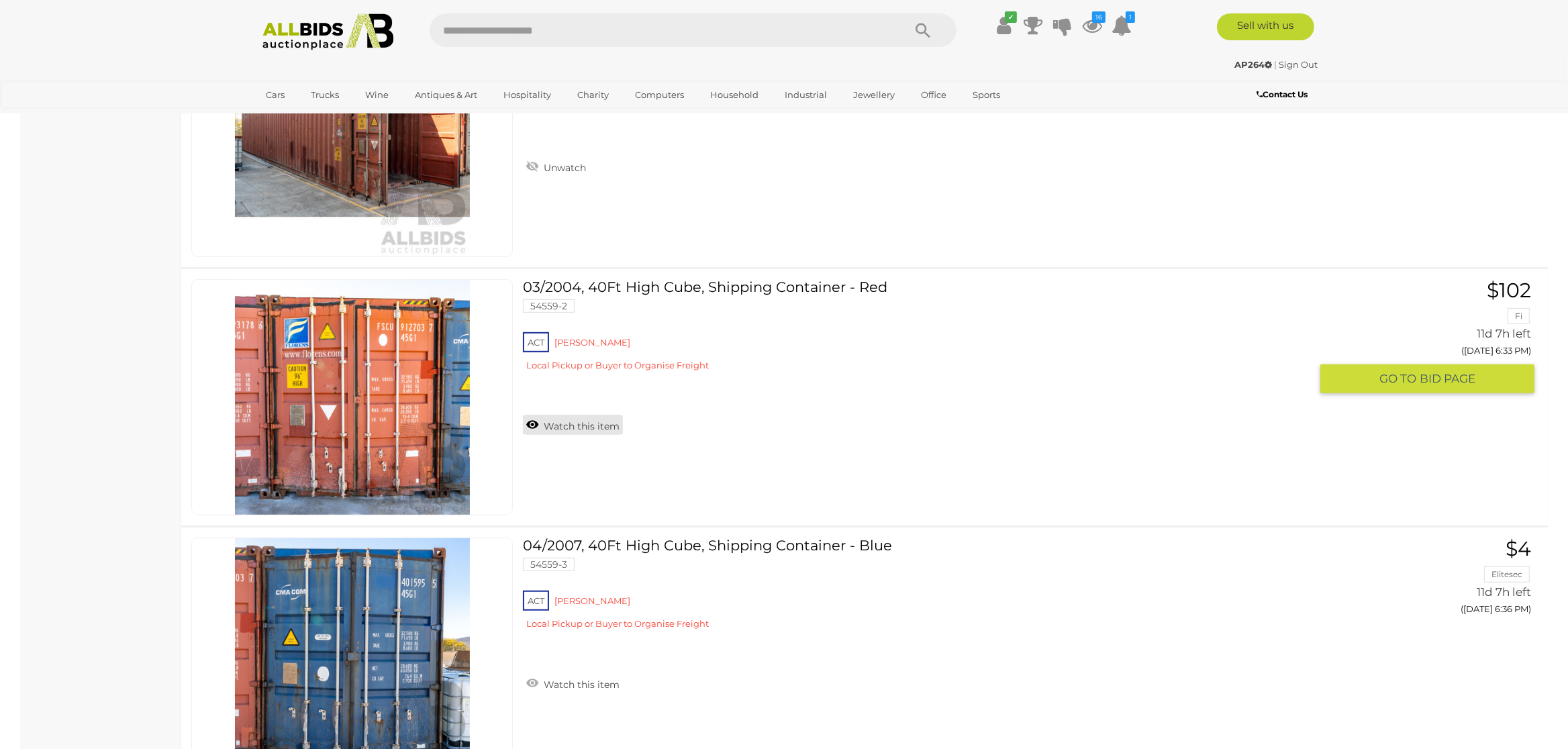
click at [533, 423] on link "Watch this item" at bounding box center [573, 424] width 100 height 20
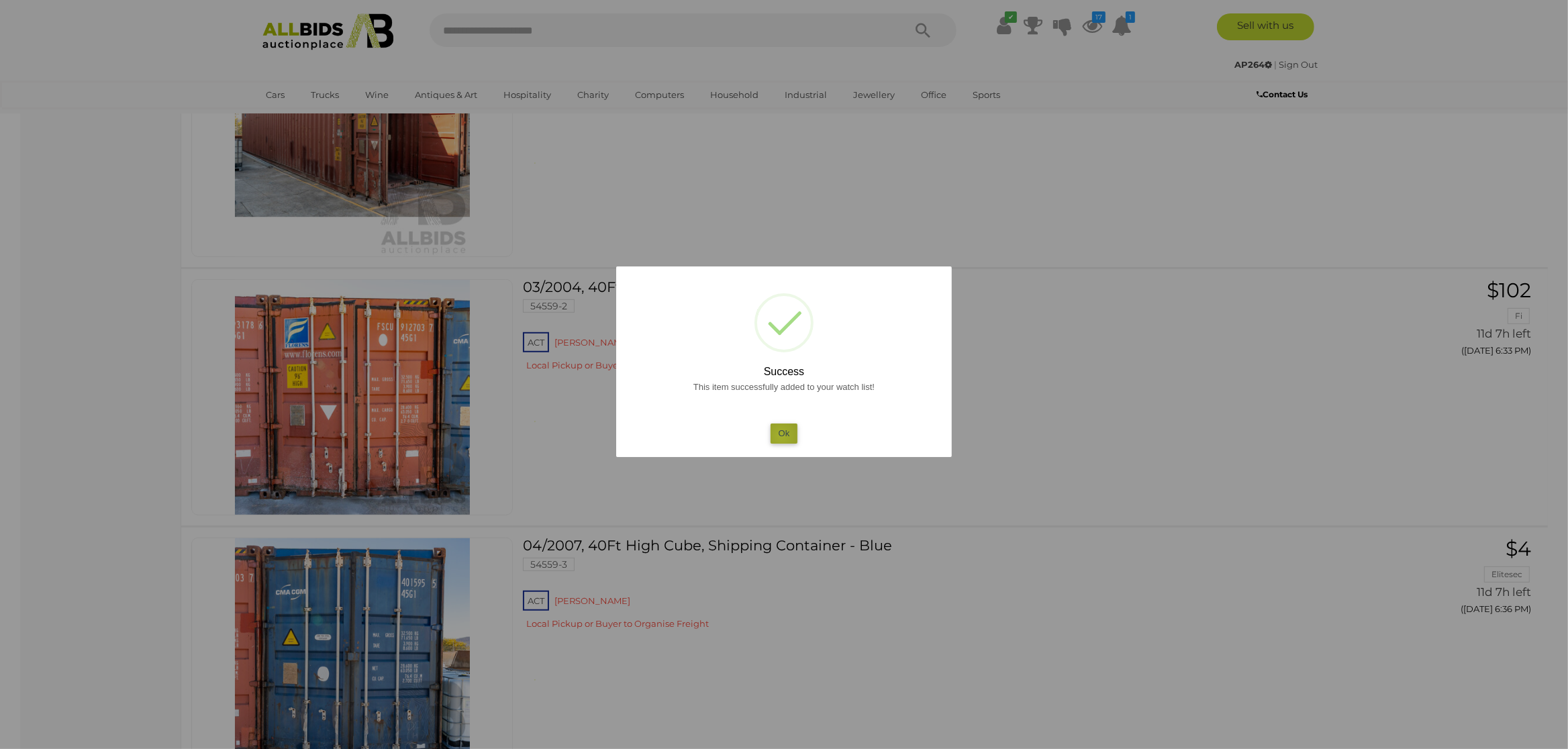
click at [781, 436] on button "Ok" at bounding box center [784, 433] width 28 height 19
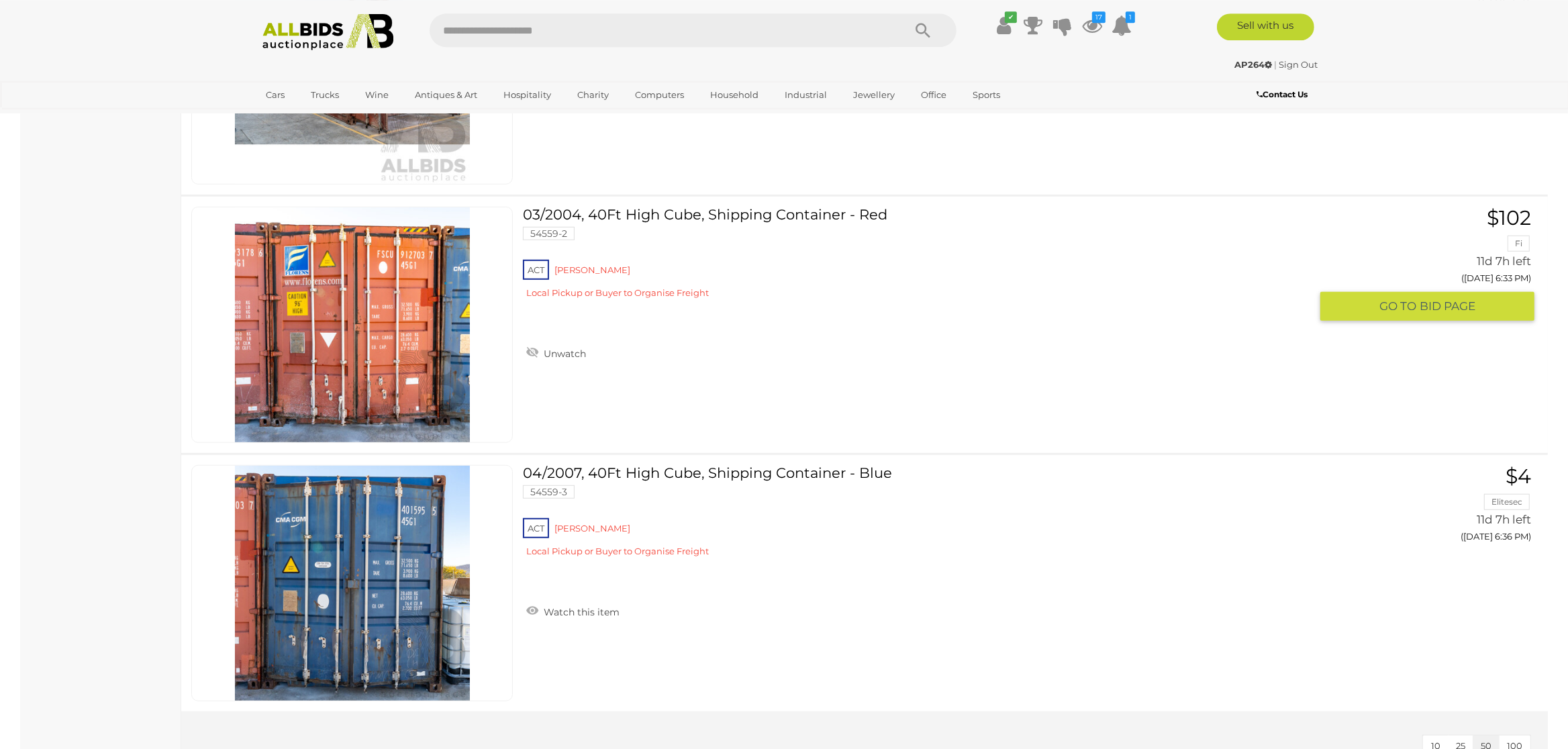
scroll to position [7539, 0]
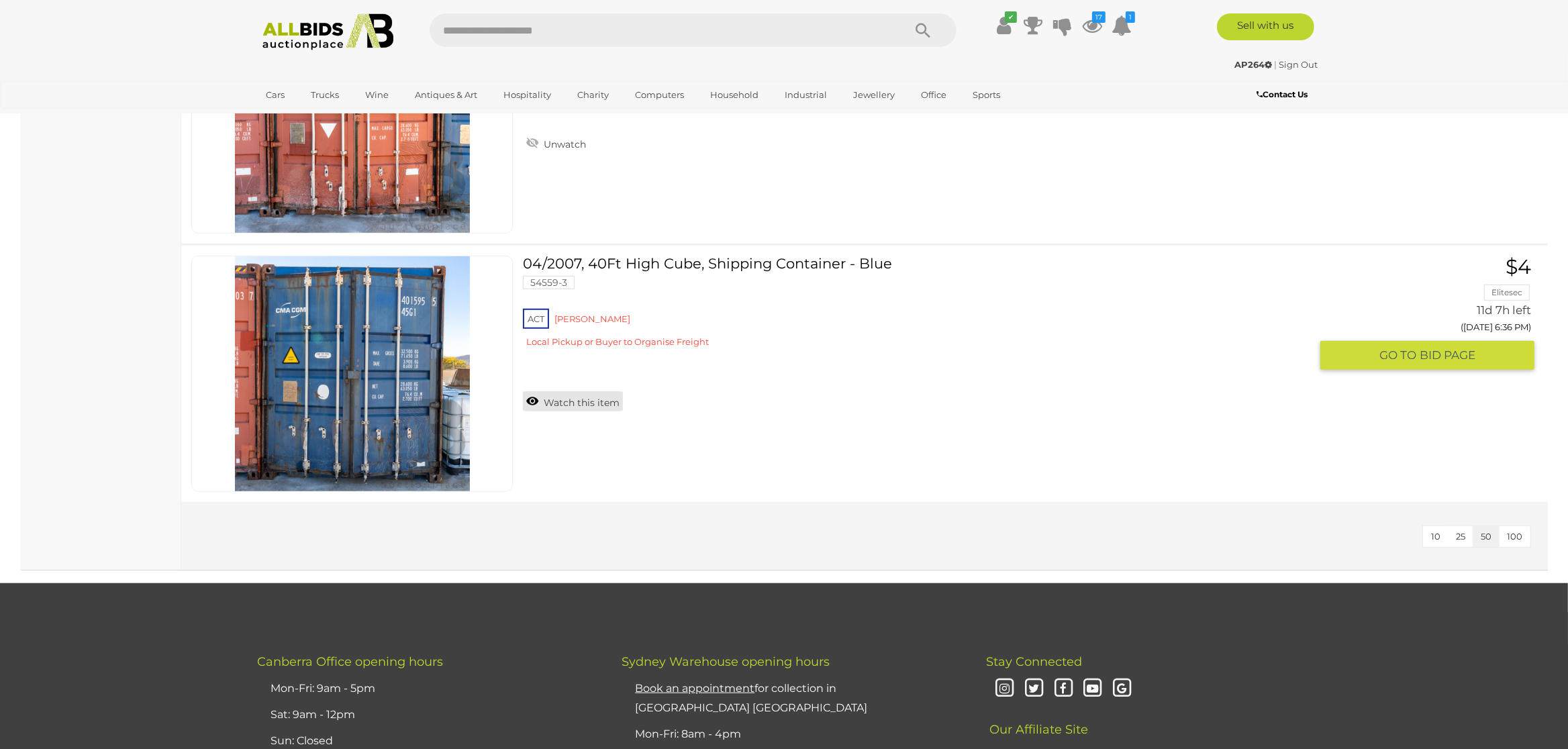
click at [534, 400] on link "Watch this item" at bounding box center [573, 401] width 100 height 20
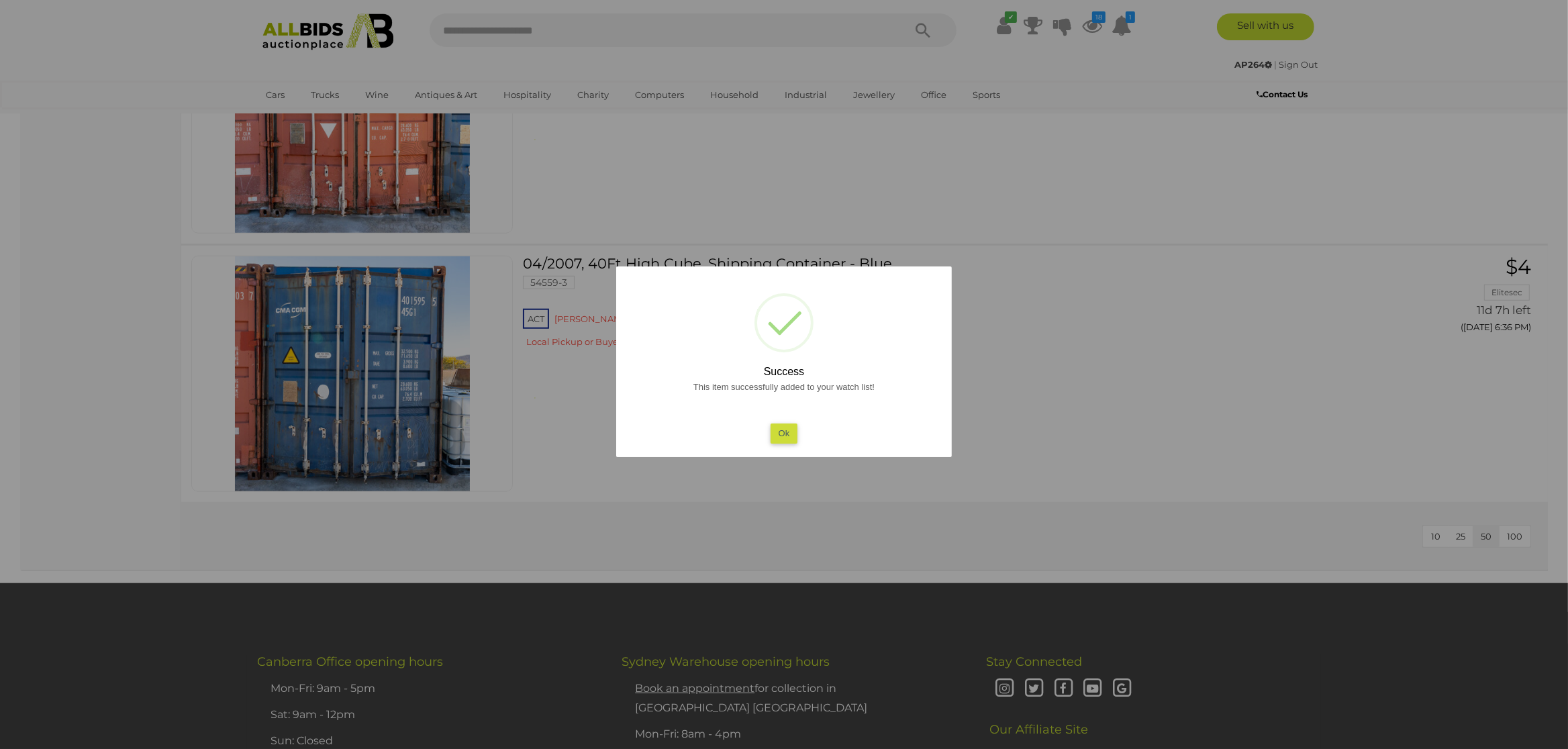
click at [777, 432] on button "Ok" at bounding box center [784, 433] width 28 height 19
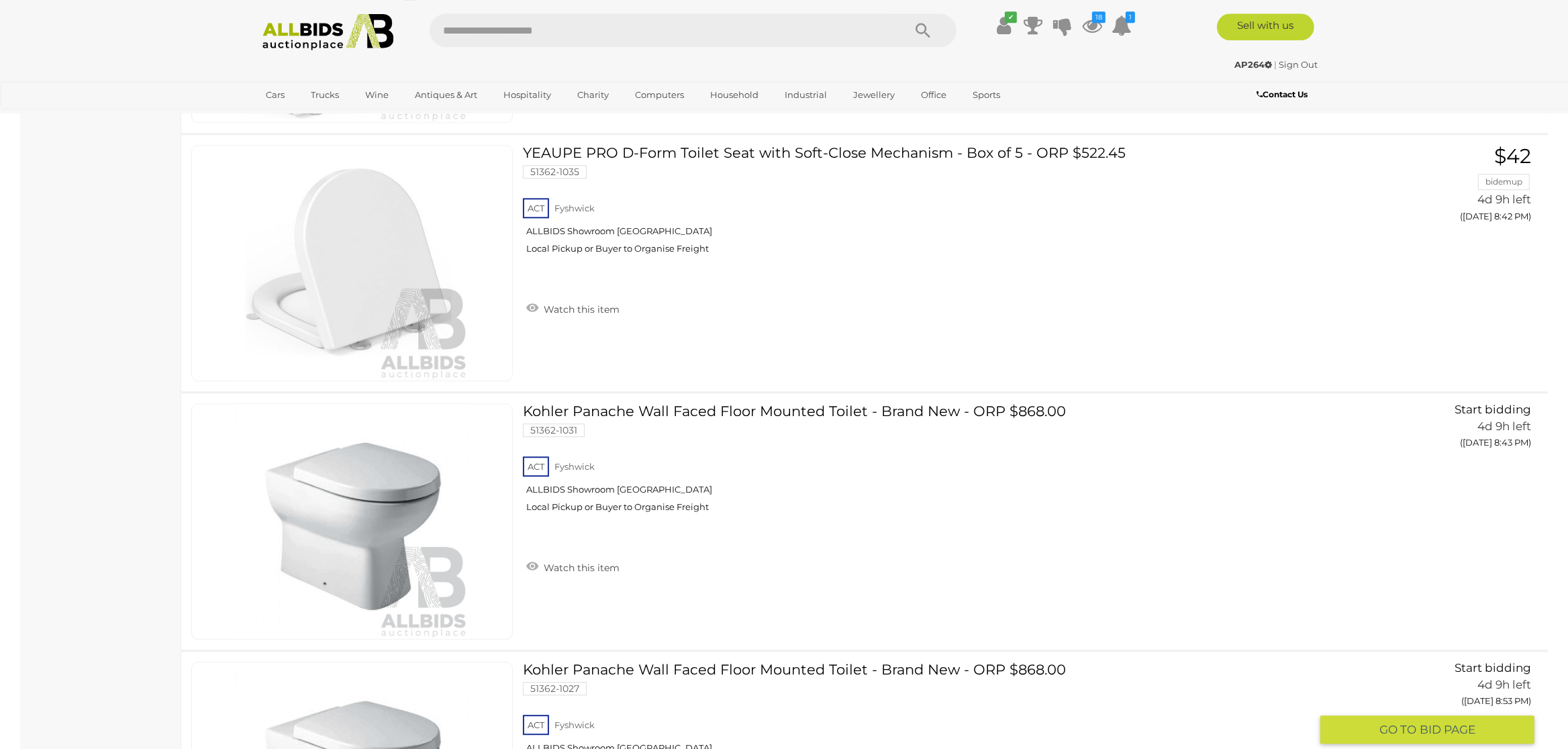
scroll to position [4157, 0]
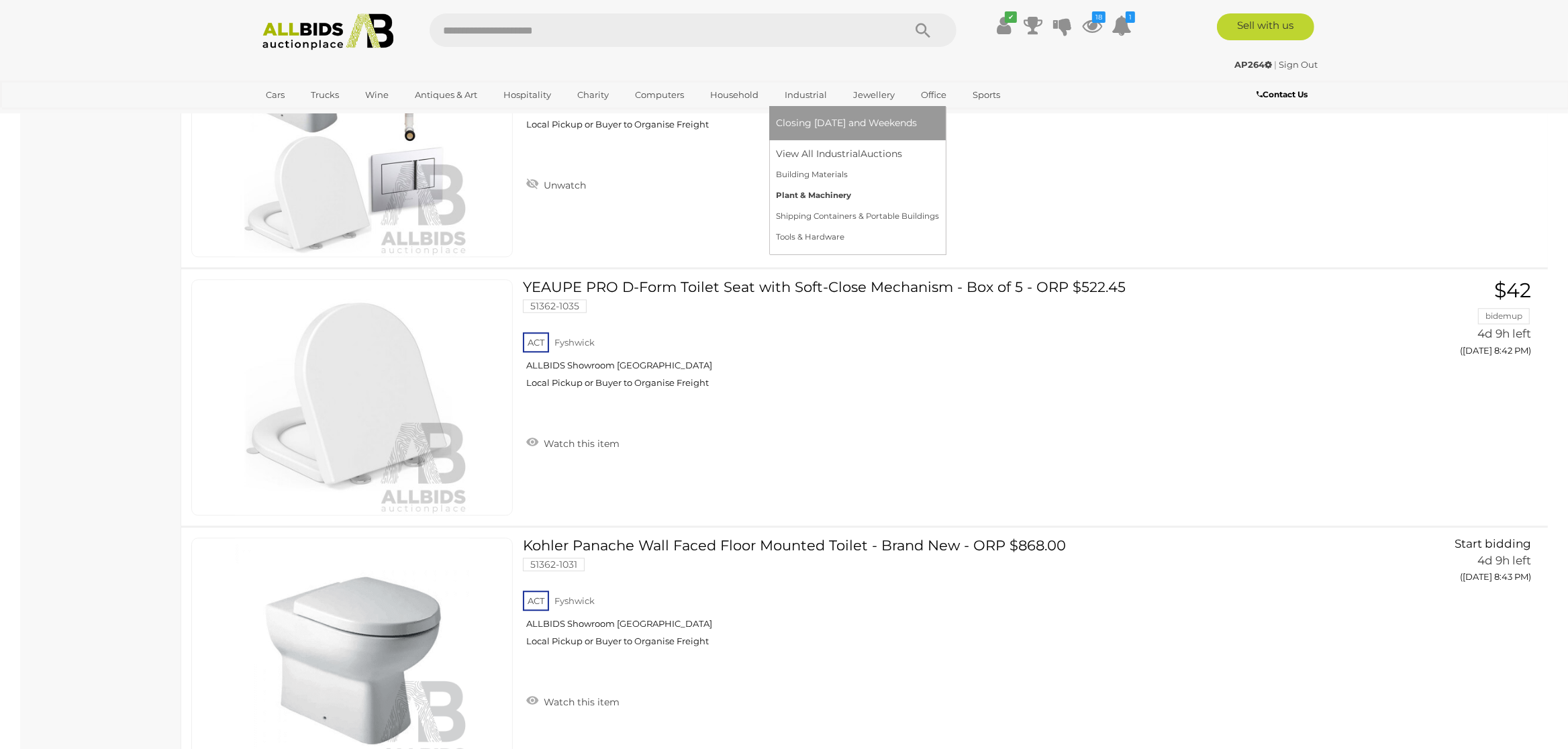
click at [794, 194] on link "Plant & Machinery" at bounding box center [857, 196] width 163 height 21
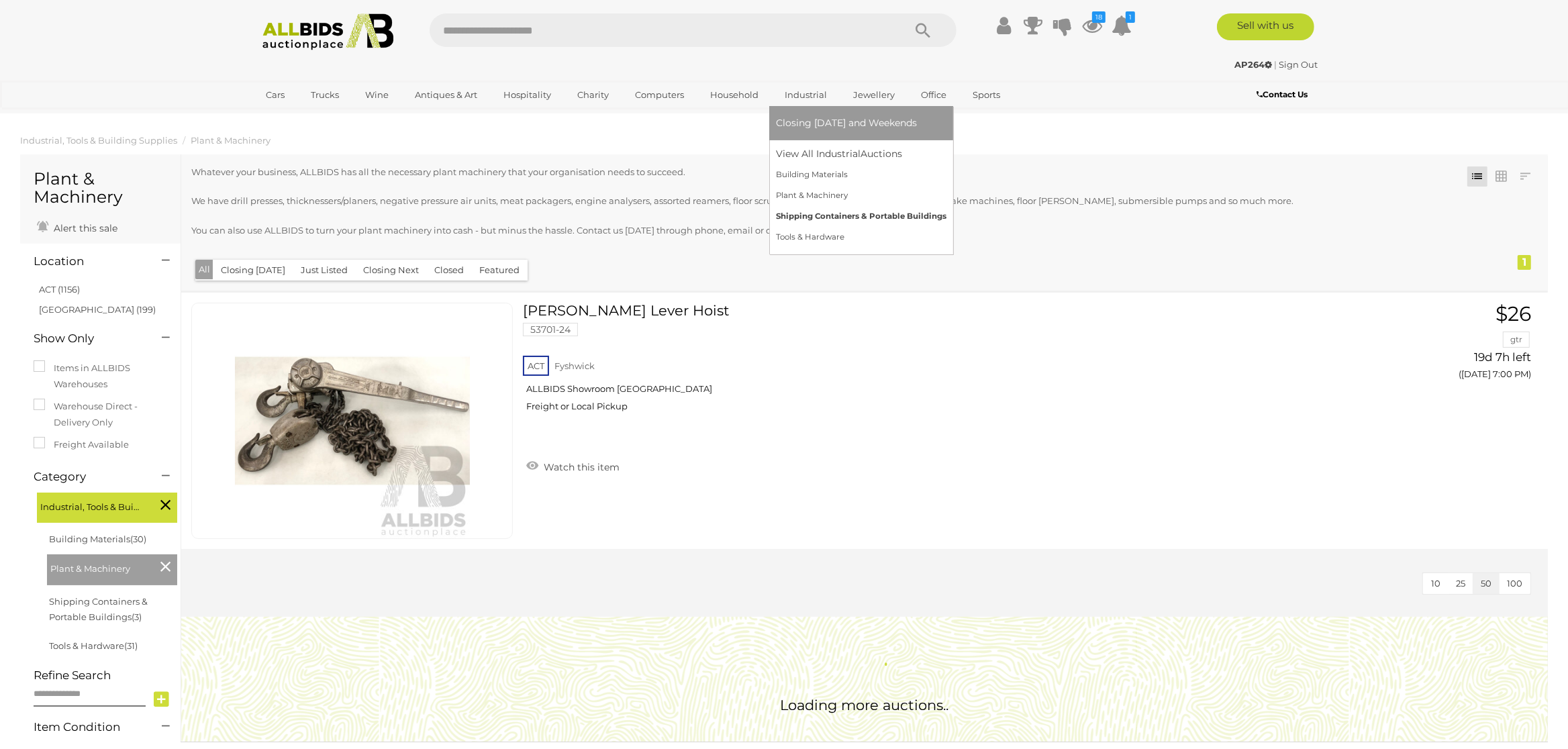
click at [796, 218] on link "Shipping Containers & Portable Buildings" at bounding box center [861, 217] width 171 height 21
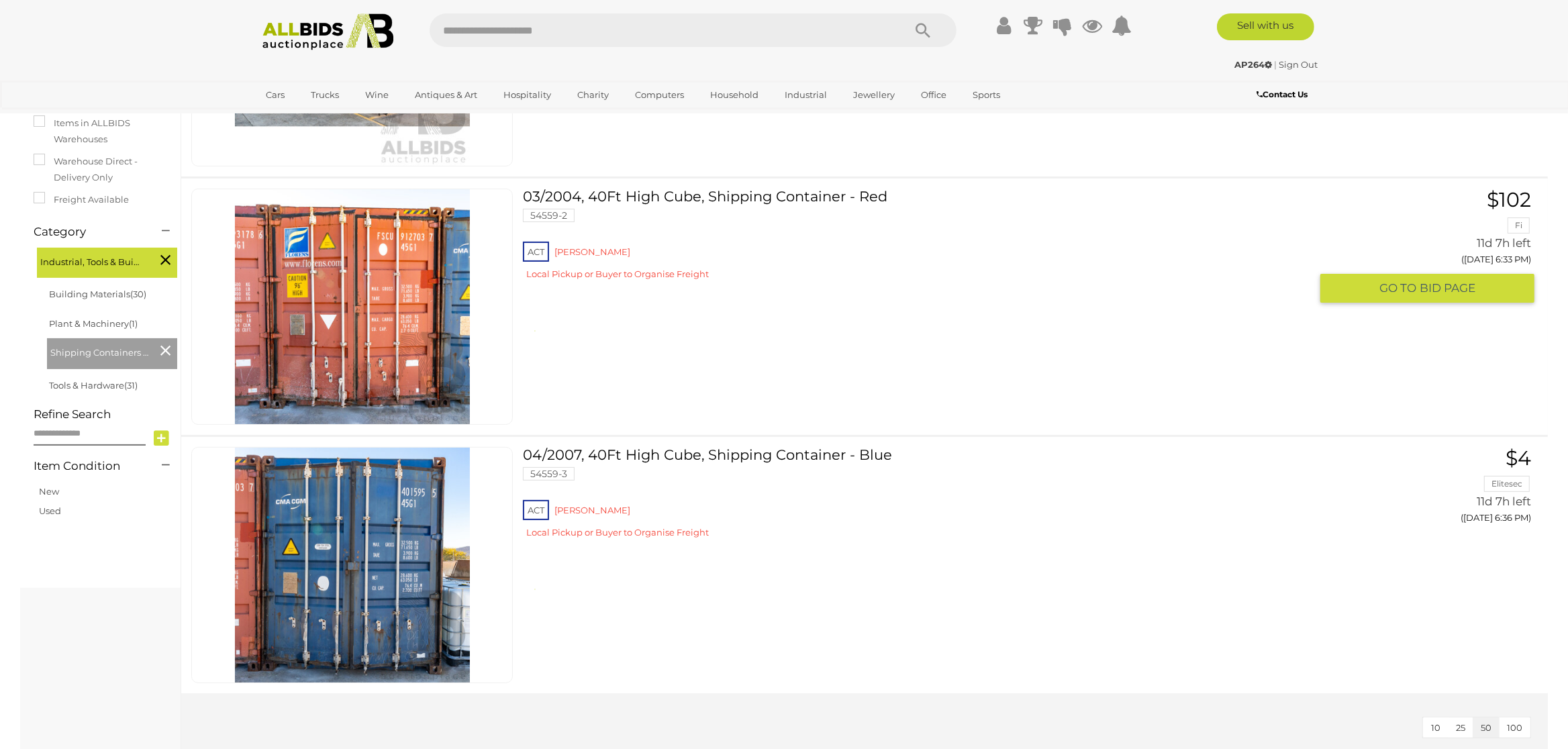
scroll to position [70, 0]
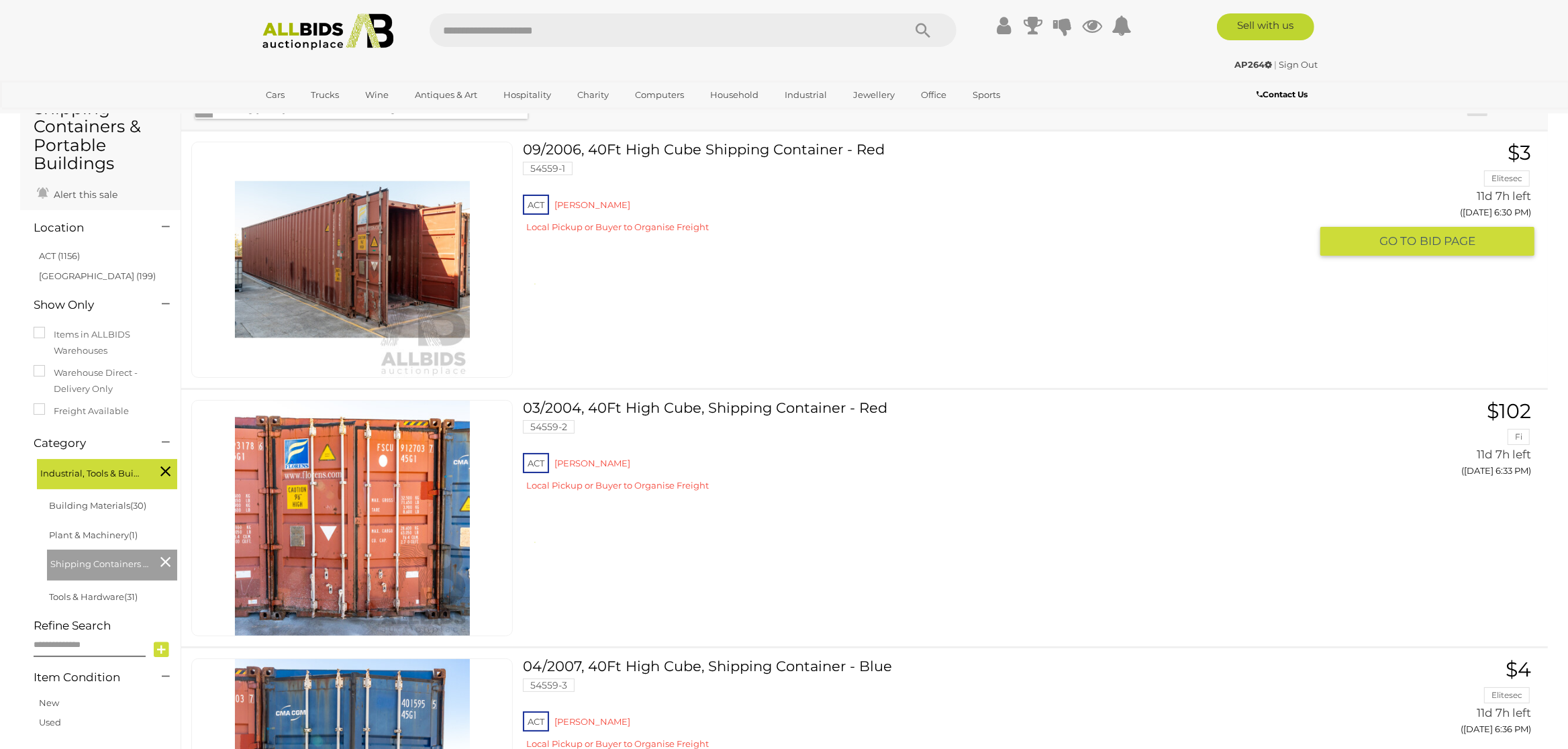
click at [913, 312] on div "09/2006, 40Ft High Cube Shipping Container - Red 54559-1 ACT [PERSON_NAME] $3 E…" at bounding box center [865, 259] width 1387 height 256
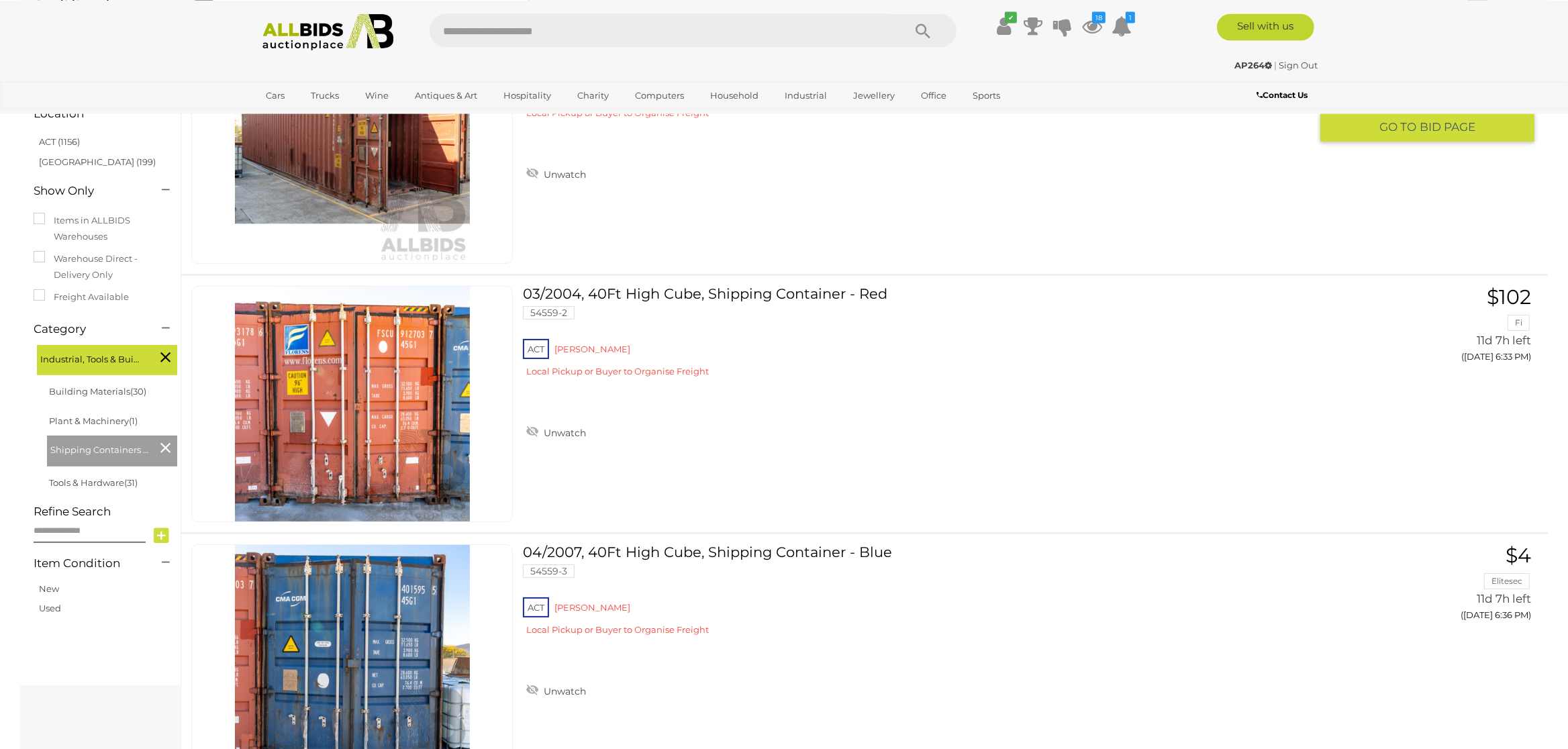
scroll to position [0, 0]
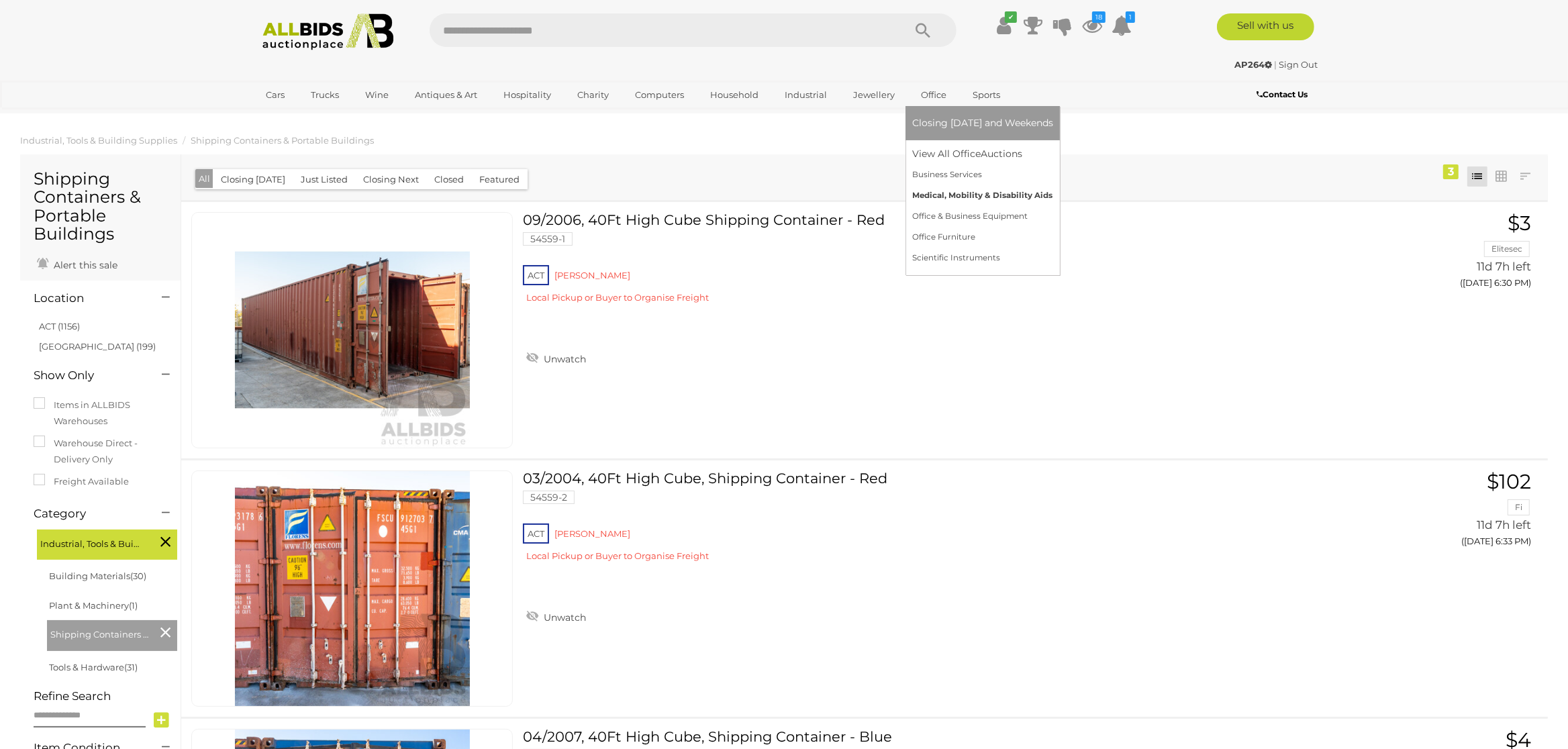
click at [916, 193] on link "Medical, Mobility & Disability Aids" at bounding box center [983, 196] width 141 height 21
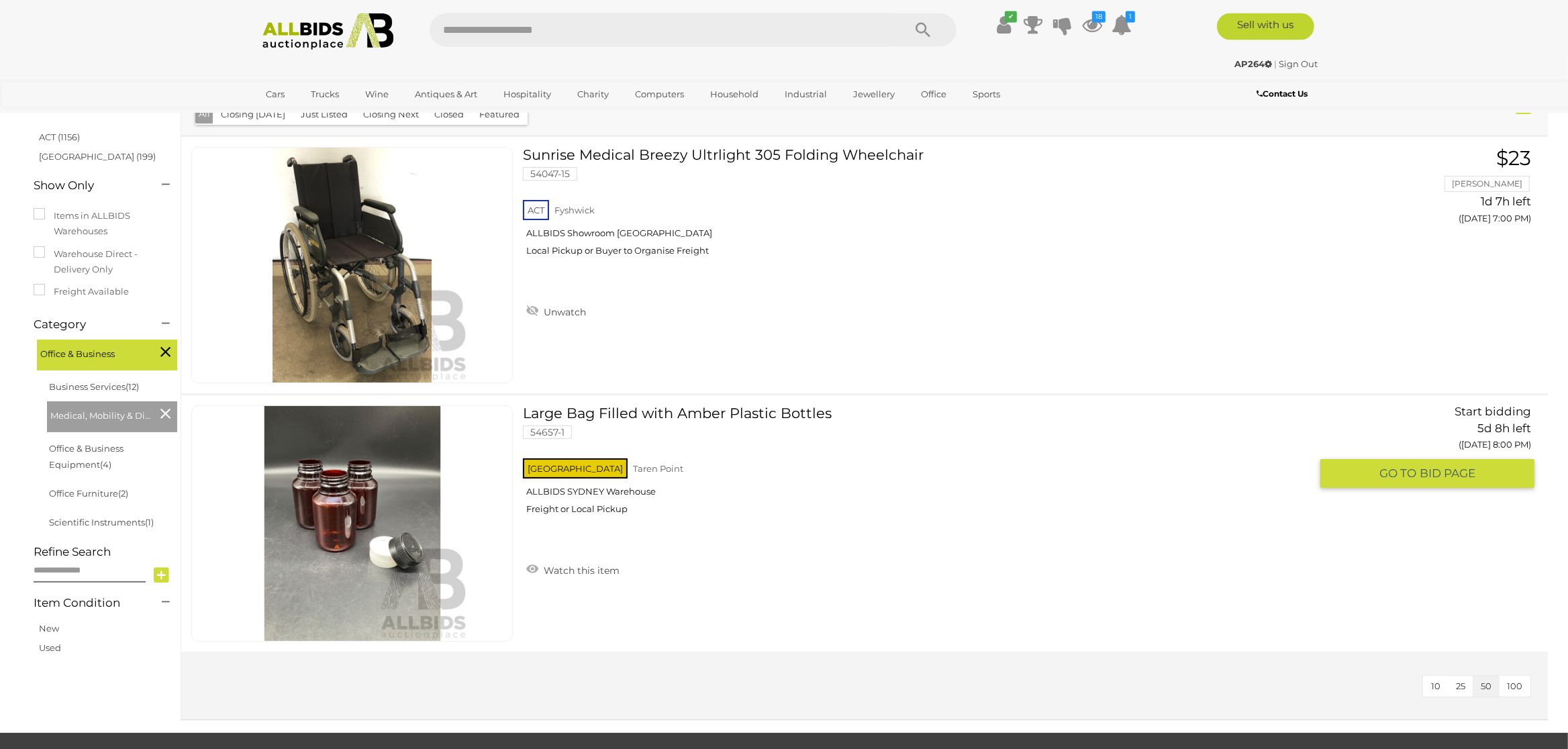
scroll to position [211, 0]
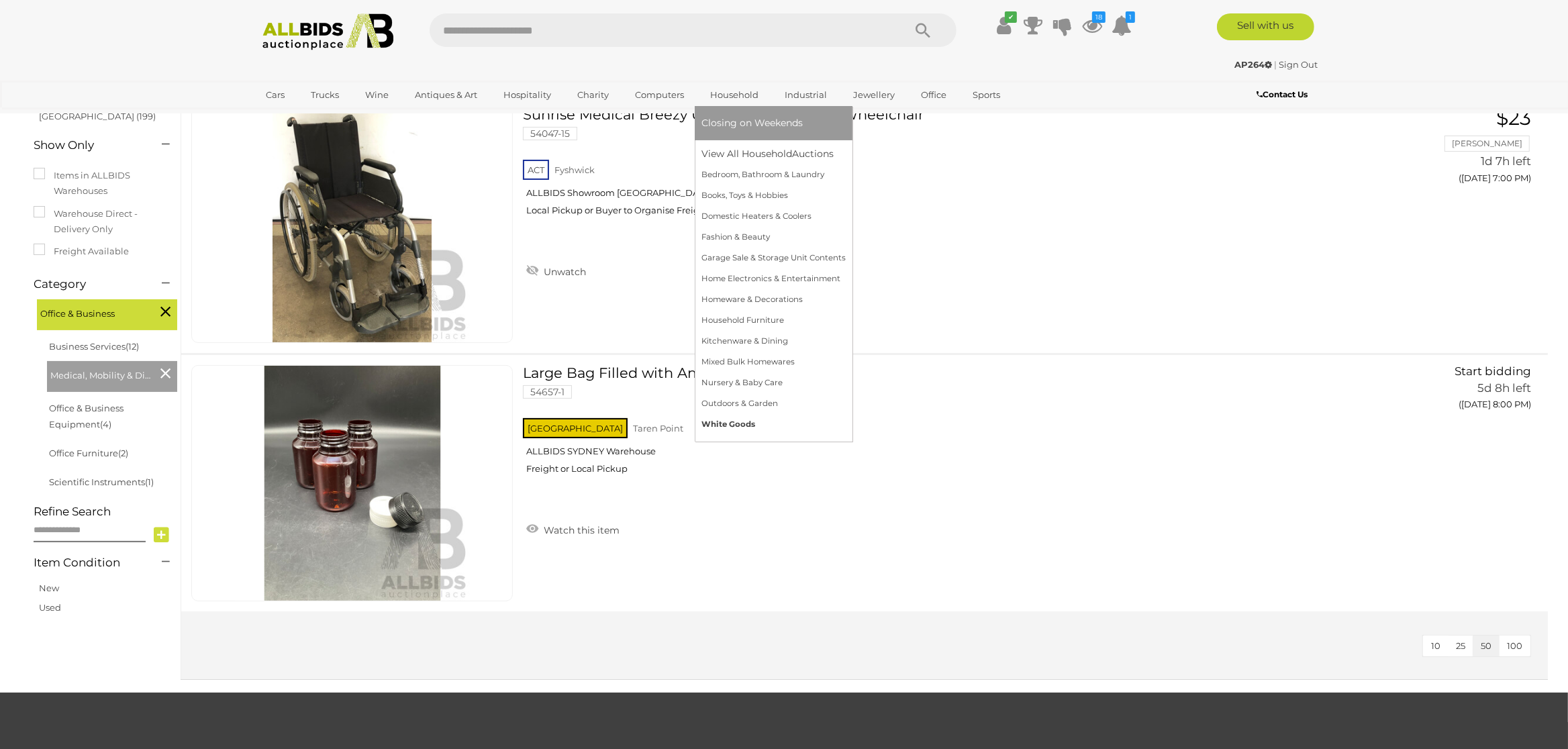
click at [729, 423] on link "White Goods" at bounding box center [773, 424] width 145 height 21
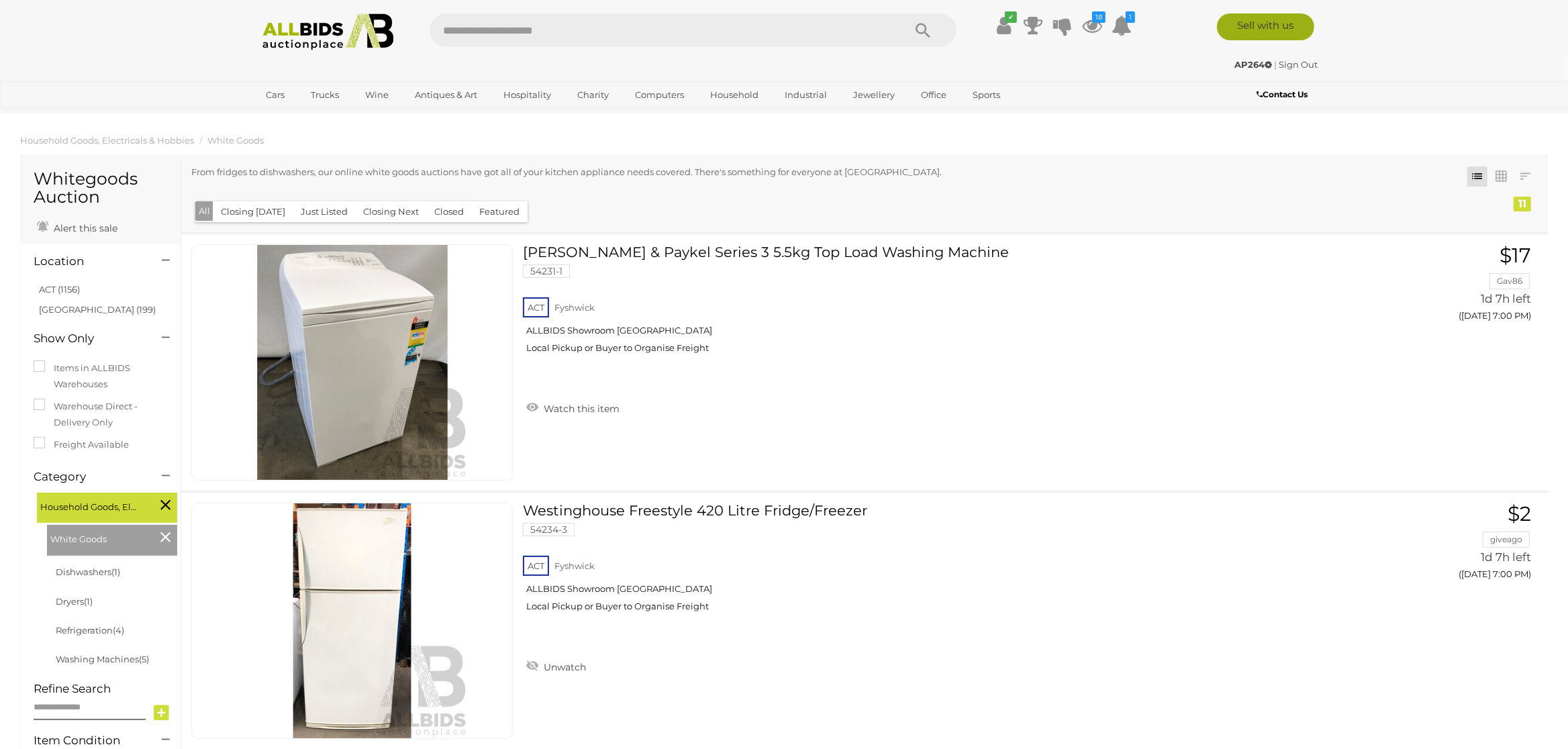
click at [1273, 25] on link "Sell with us" at bounding box center [1265, 27] width 97 height 27
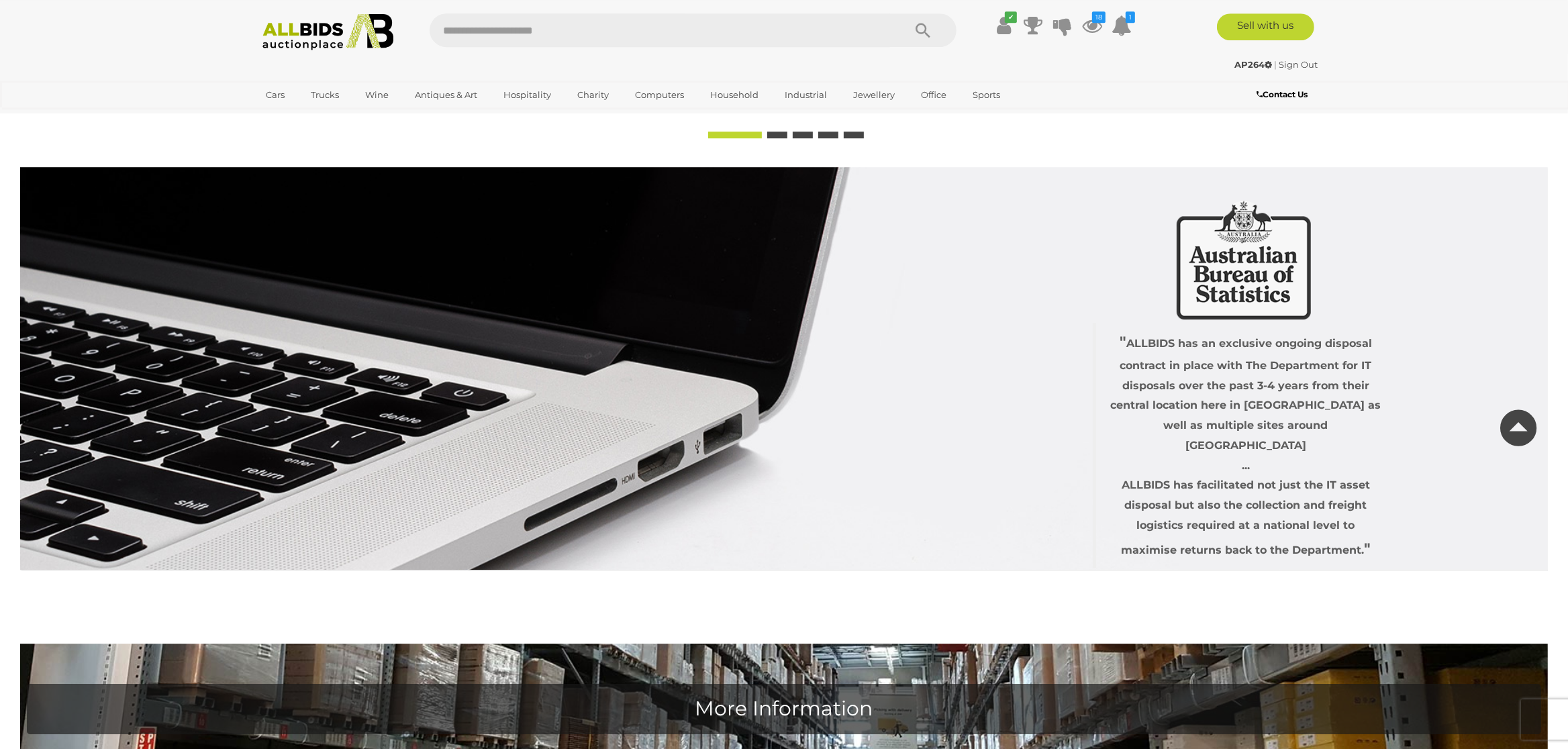
scroll to position [4909, 0]
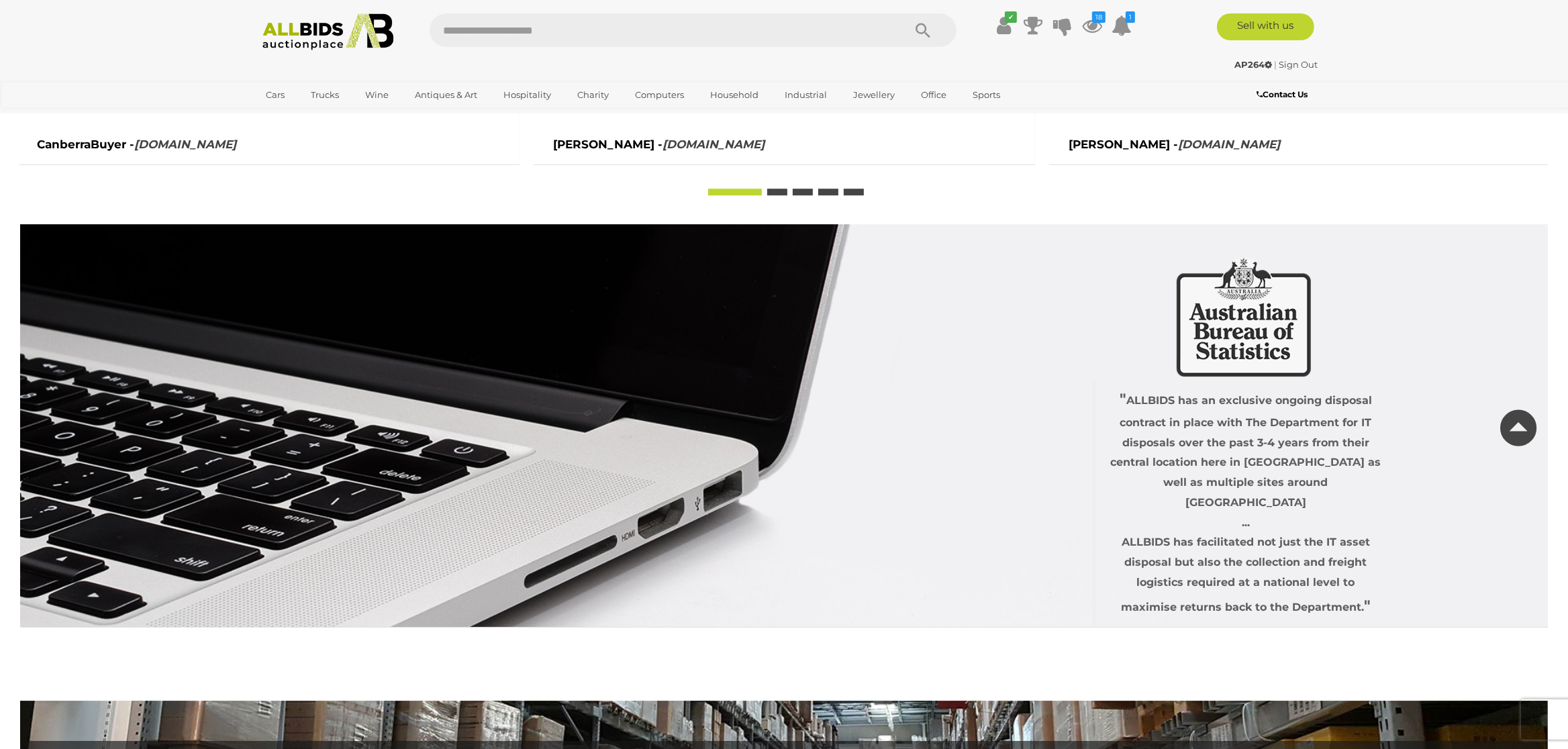
click at [581, 35] on input "text" at bounding box center [660, 30] width 461 height 34
type input "****"
